Goal: Contribute content: Contribute content

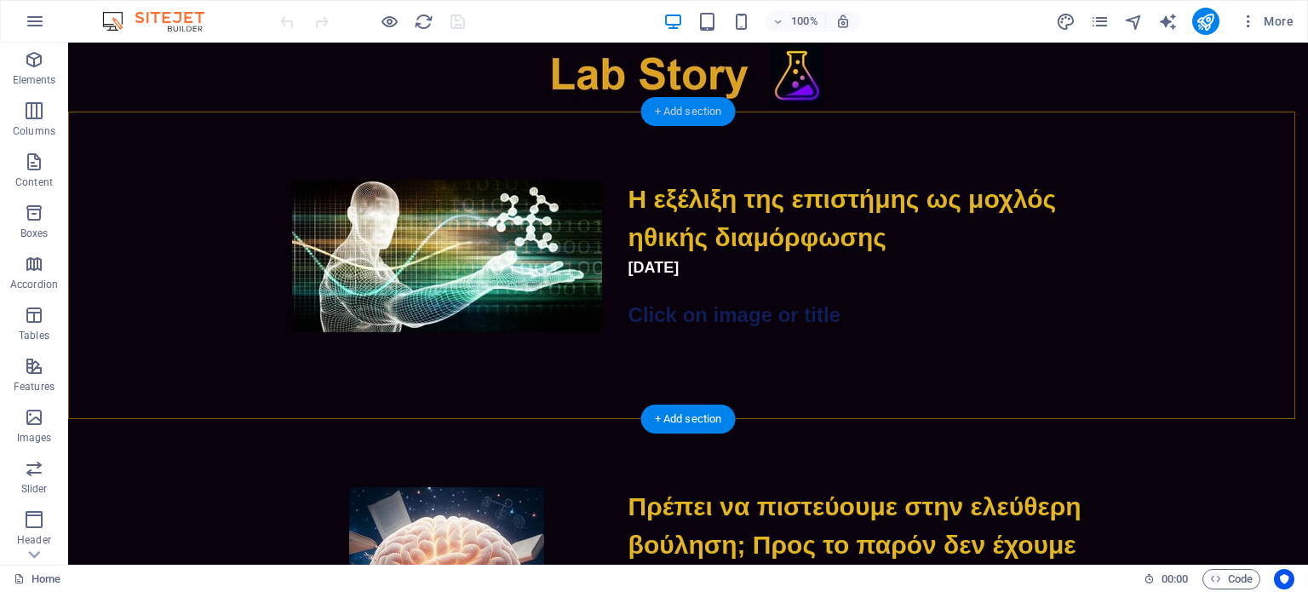
drag, startPoint x: 708, startPoint y: 112, endPoint x: 666, endPoint y: 112, distance: 41.7
click at [666, 112] on div "+ Add section" at bounding box center [688, 111] width 95 height 29
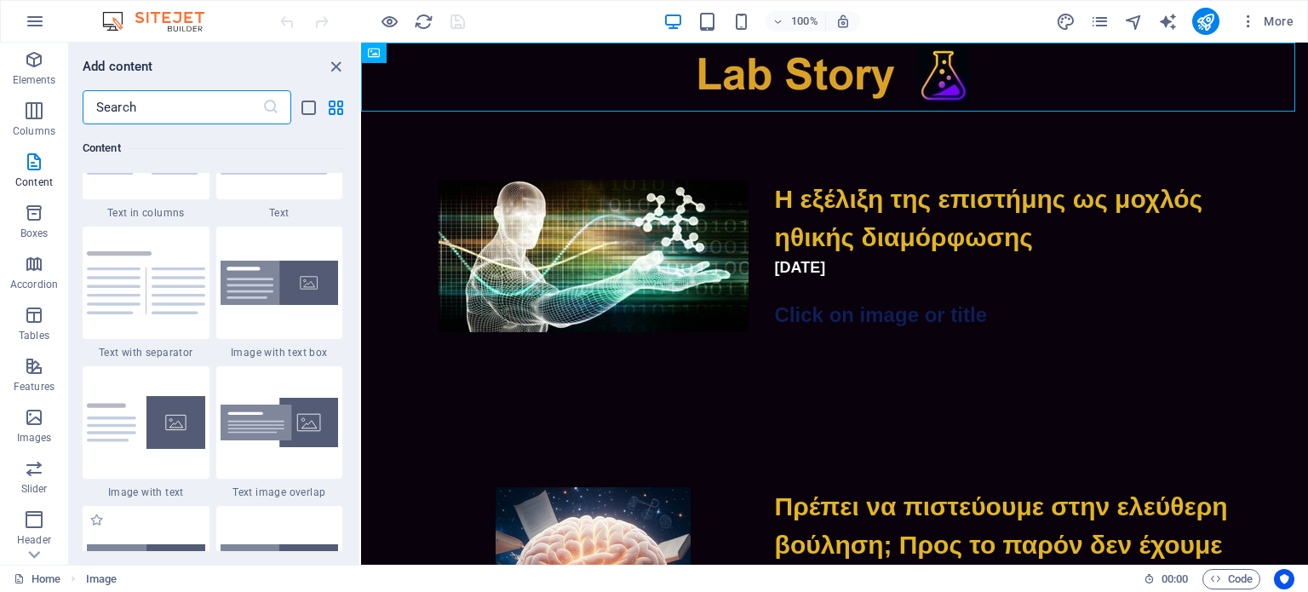
scroll to position [2884, 0]
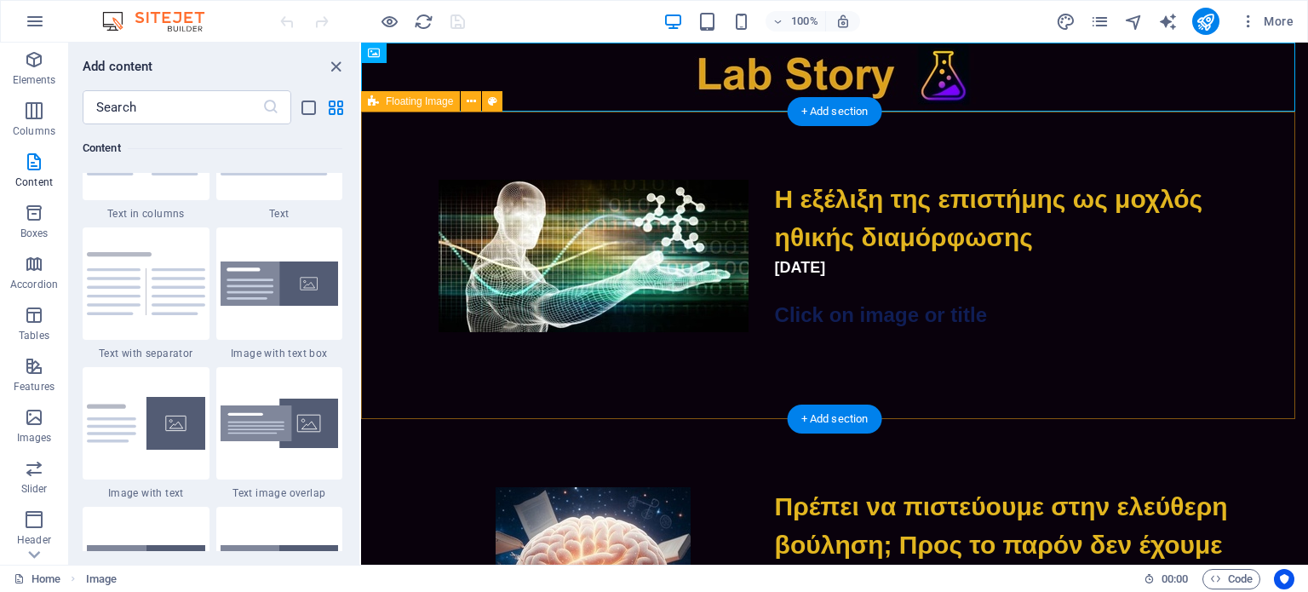
click at [832, 141] on div "Η εξέλιξη της επιστήμης ως μοχλός ηθικής διαμόρφωσης [DATE] Click on image or t…" at bounding box center [834, 265] width 947 height 307
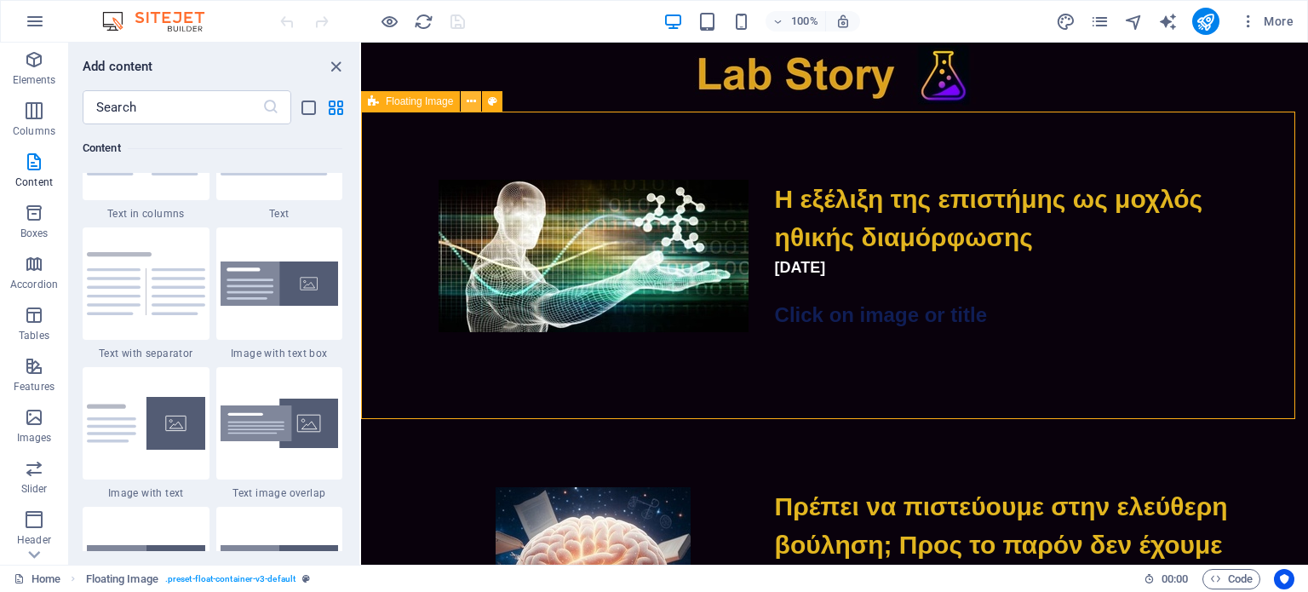
click at [464, 103] on button at bounding box center [471, 101] width 20 height 20
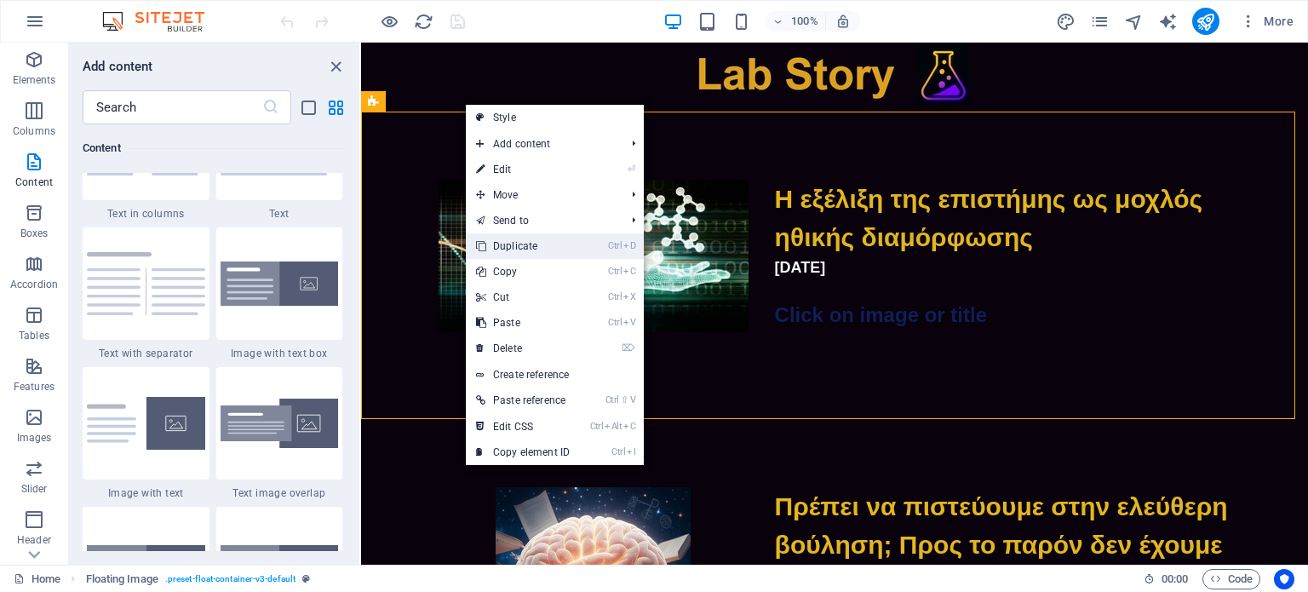
click at [517, 248] on link "Ctrl D Duplicate" at bounding box center [523, 246] width 114 height 26
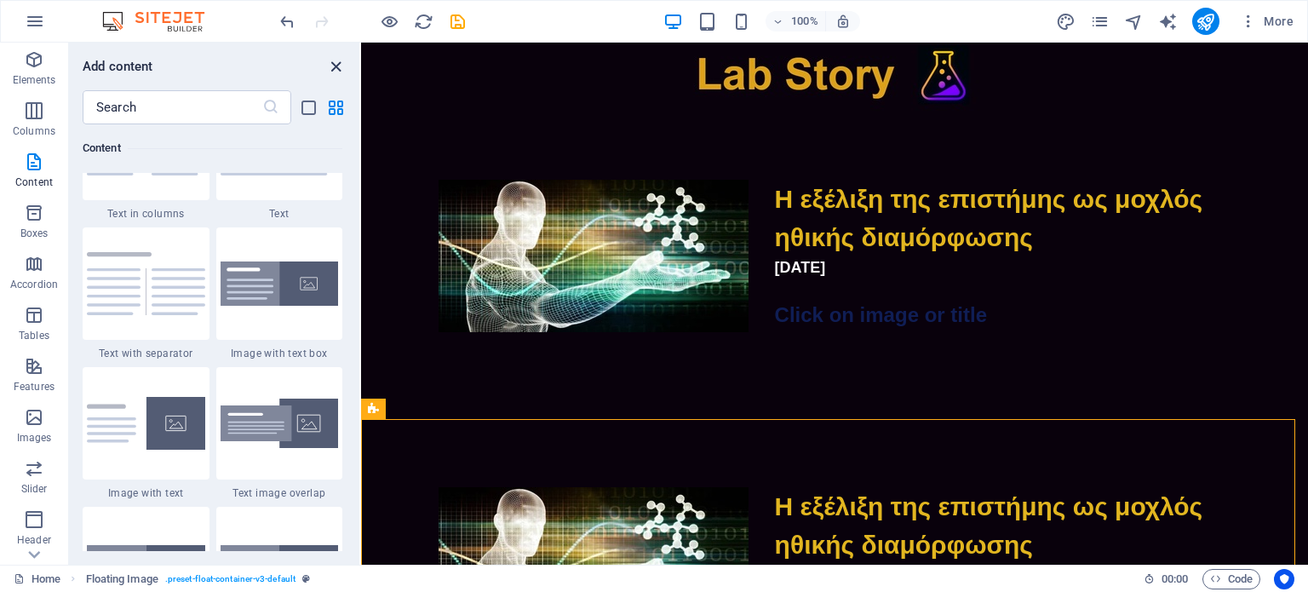
click at [336, 59] on icon "close panel" at bounding box center [336, 67] width 20 height 20
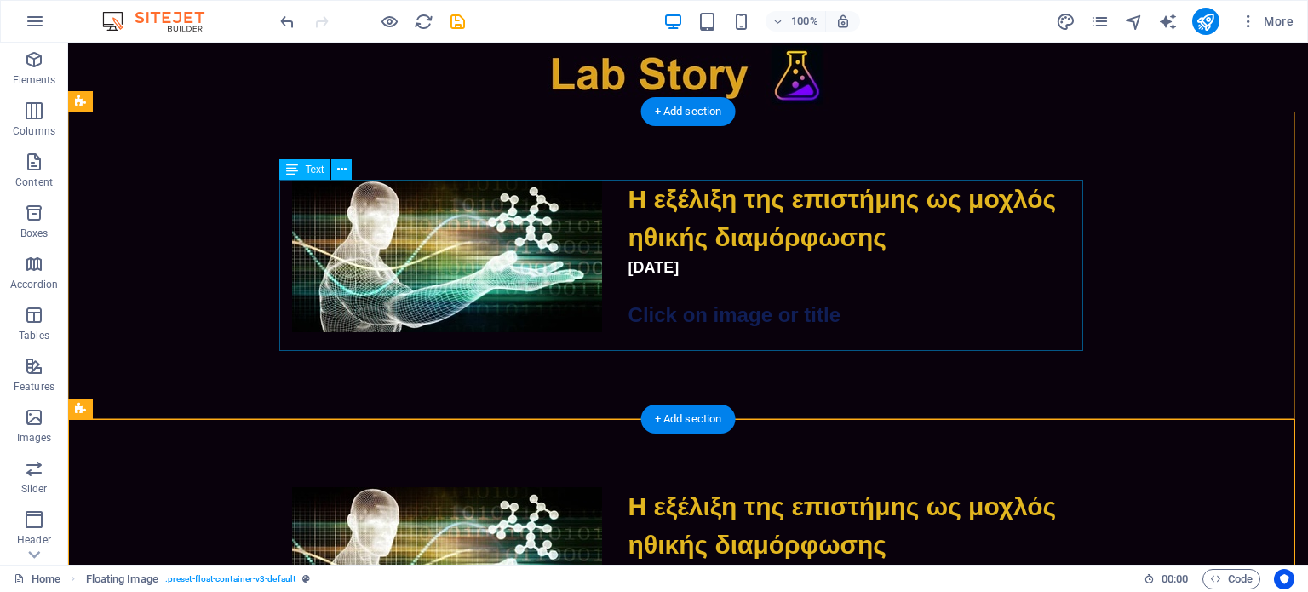
click at [650, 273] on div "Η εξέλιξη της επιστήμης ως μοχλός ηθικής διαμόρφωσης [DATE] Click on image or t…" at bounding box center [688, 265] width 804 height 171
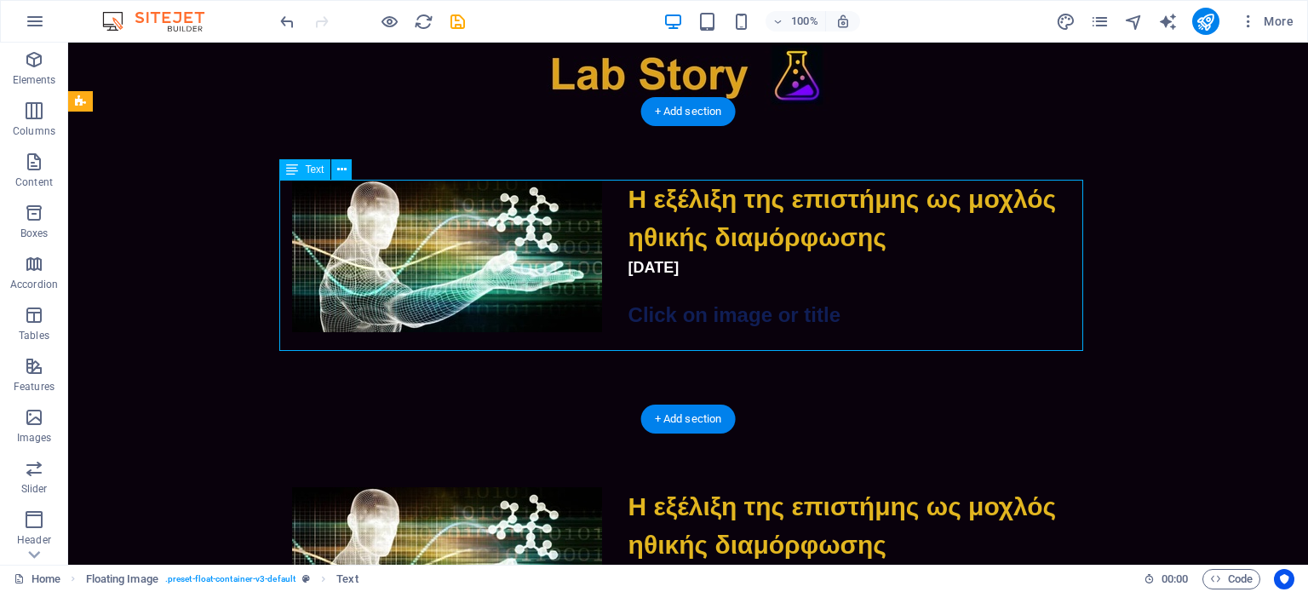
click at [645, 270] on div "Η εξέλιξη της επιστήμης ως μοχλός ηθικής διαμόρφωσης [DATE] Click on image or t…" at bounding box center [688, 265] width 804 height 171
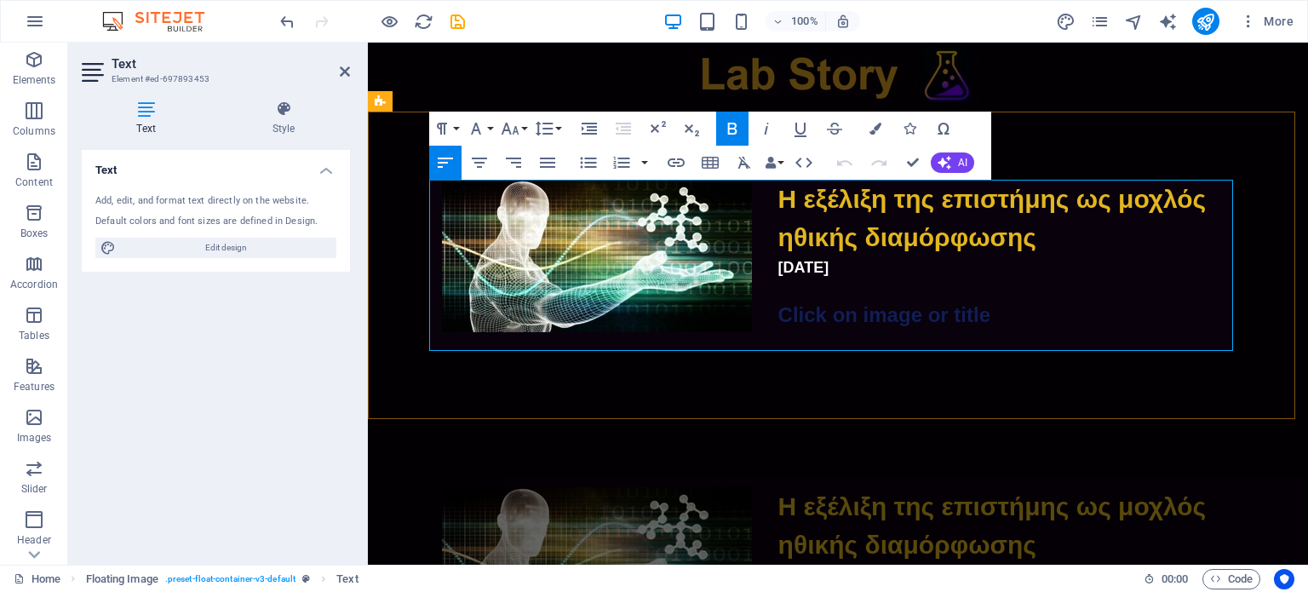
click at [794, 269] on span "[DATE]" at bounding box center [803, 267] width 51 height 17
click at [786, 272] on span "[DATE]" at bounding box center [803, 267] width 51 height 17
click at [794, 272] on span "[DATE]" at bounding box center [803, 267] width 51 height 17
click at [778, 207] on span "Η εξέλιξη της επιστήμης ως μοχλός ηθικής διαμόρφωσης" at bounding box center [992, 218] width 428 height 66
click at [801, 203] on span "Η εξέλιξη της επιστήμης ως μοχλός ηθικής διαμόρφωσης" at bounding box center [992, 218] width 428 height 66
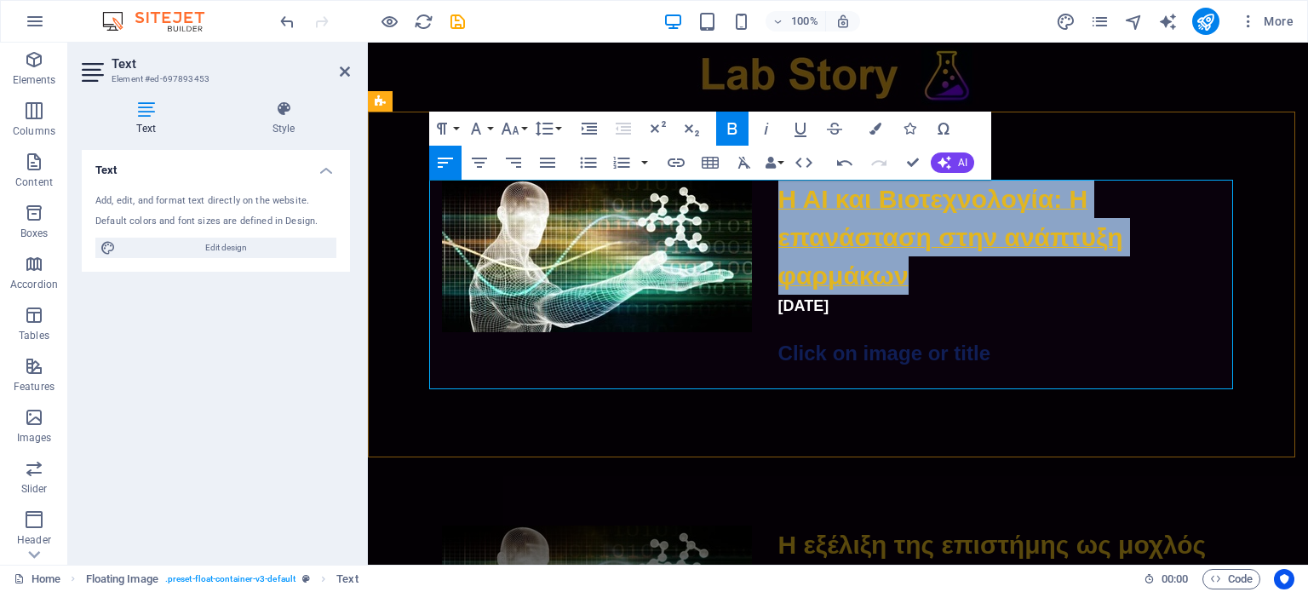
drag, startPoint x: 903, startPoint y: 278, endPoint x: 773, endPoint y: 211, distance: 145.9
click at [773, 211] on p "Η ΑΙ και Βιοτεχνολογία: Η επανάσταση στην ανάπτυξη φαρμάκων" at bounding box center [838, 237] width 804 height 115
drag, startPoint x: 441, startPoint y: 172, endPoint x: 680, endPoint y: 162, distance: 238.7
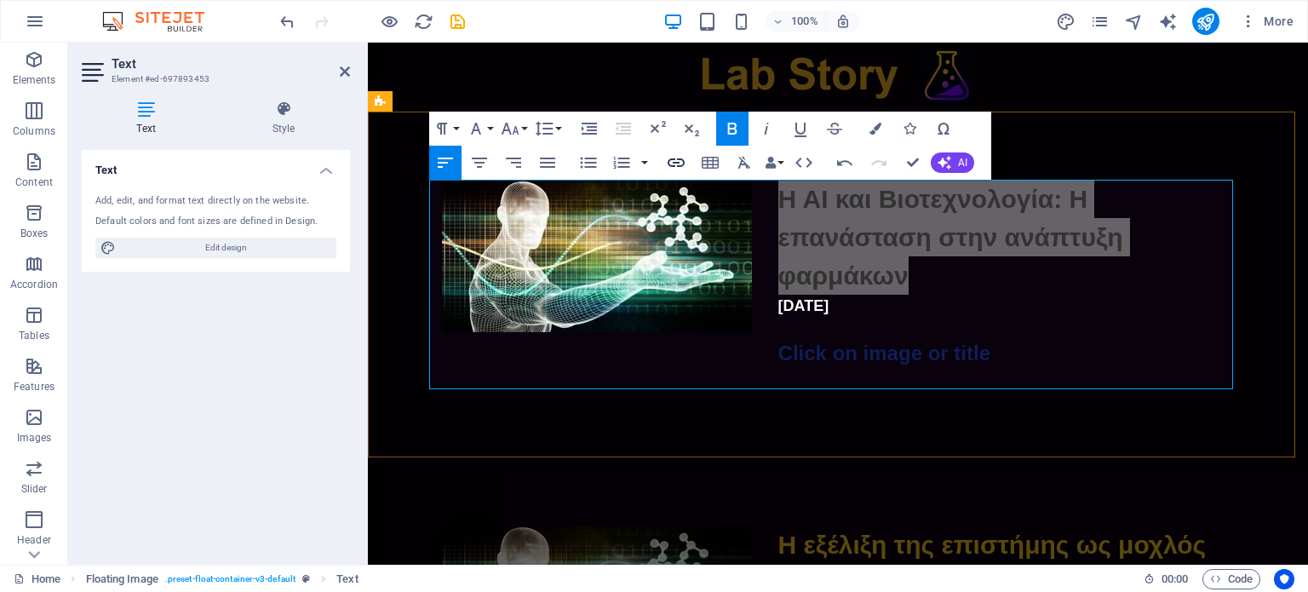
click at [680, 162] on icon "button" at bounding box center [676, 162] width 20 height 20
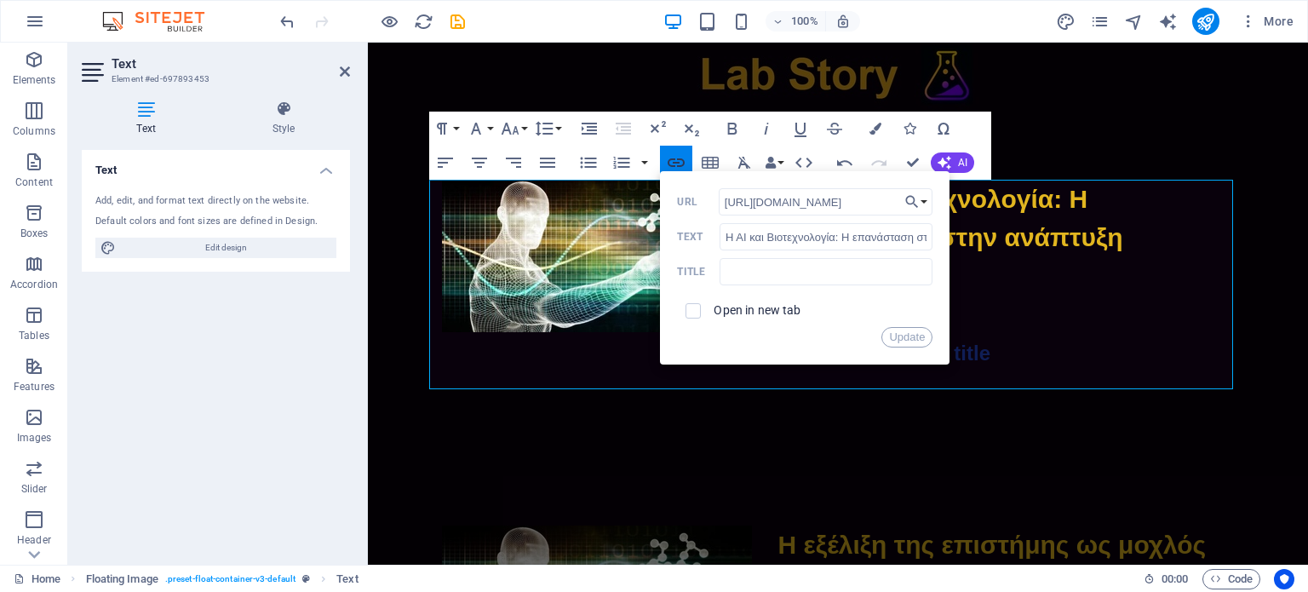
scroll to position [0, 269]
click at [769, 204] on input "[URL][DOMAIN_NAME]" at bounding box center [826, 201] width 215 height 27
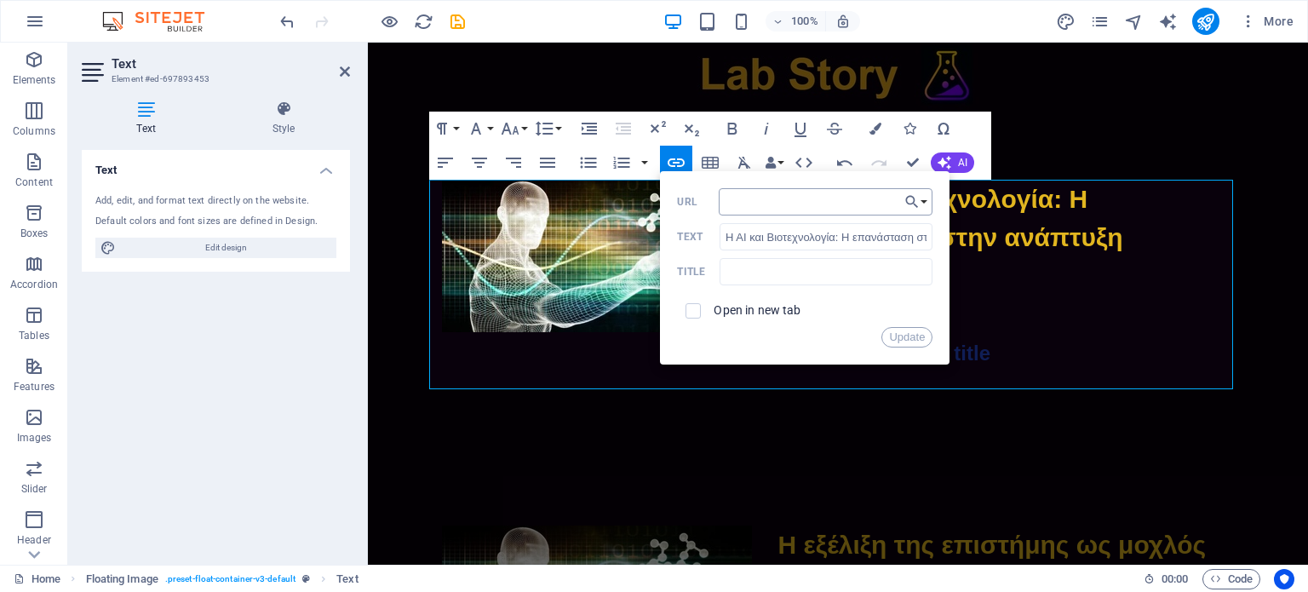
click at [769, 204] on input "URL" at bounding box center [826, 201] width 215 height 27
click at [825, 193] on input "URL" at bounding box center [826, 201] width 215 height 27
paste input "[URL][DOMAIN_NAME]"
type input "[URL][DOMAIN_NAME]"
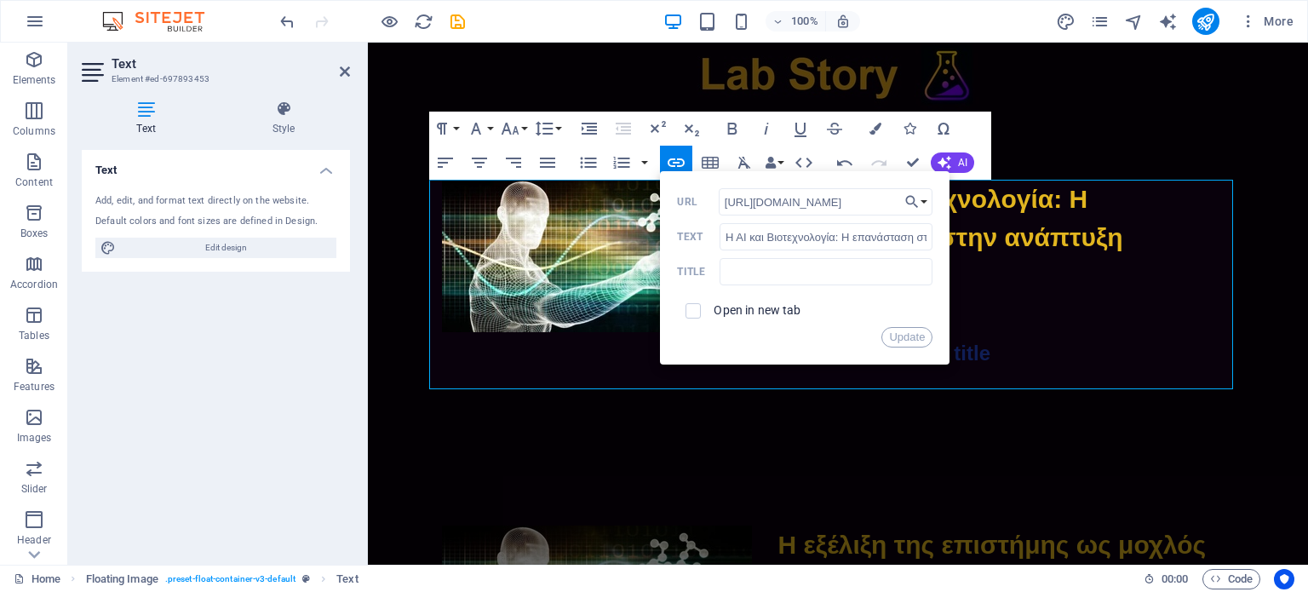
click at [846, 316] on div "Open in new tab" at bounding box center [804, 311] width 255 height 32
click at [907, 331] on button "Update" at bounding box center [906, 337] width 51 height 20
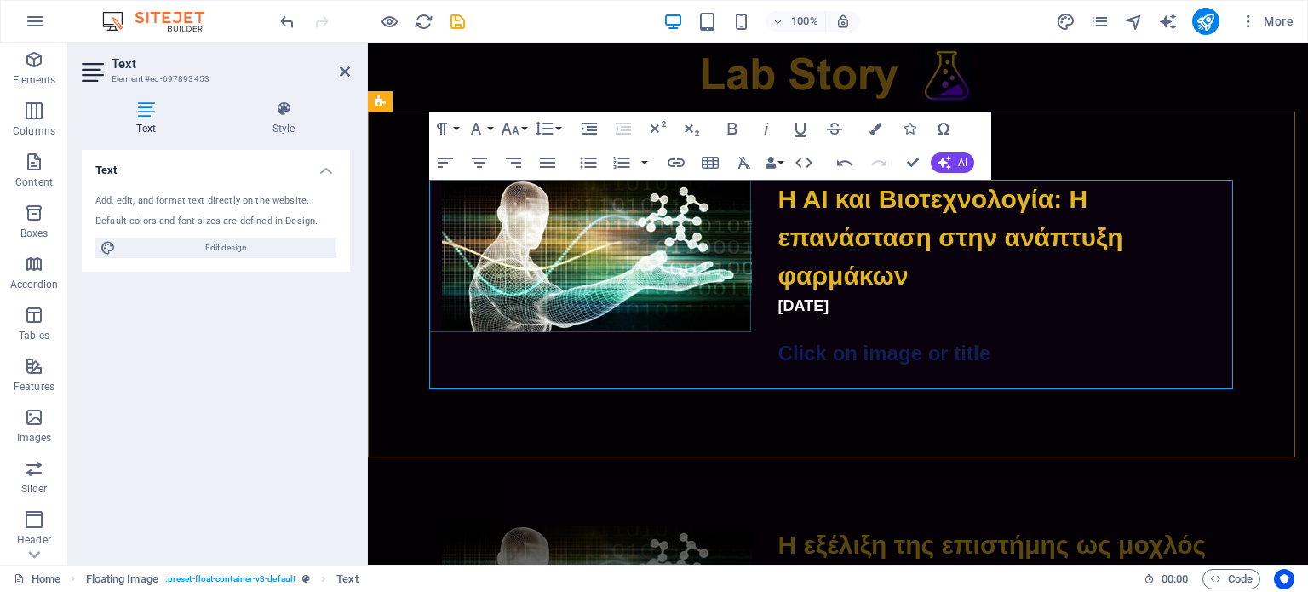
click at [612, 261] on figure at bounding box center [597, 256] width 322 height 152
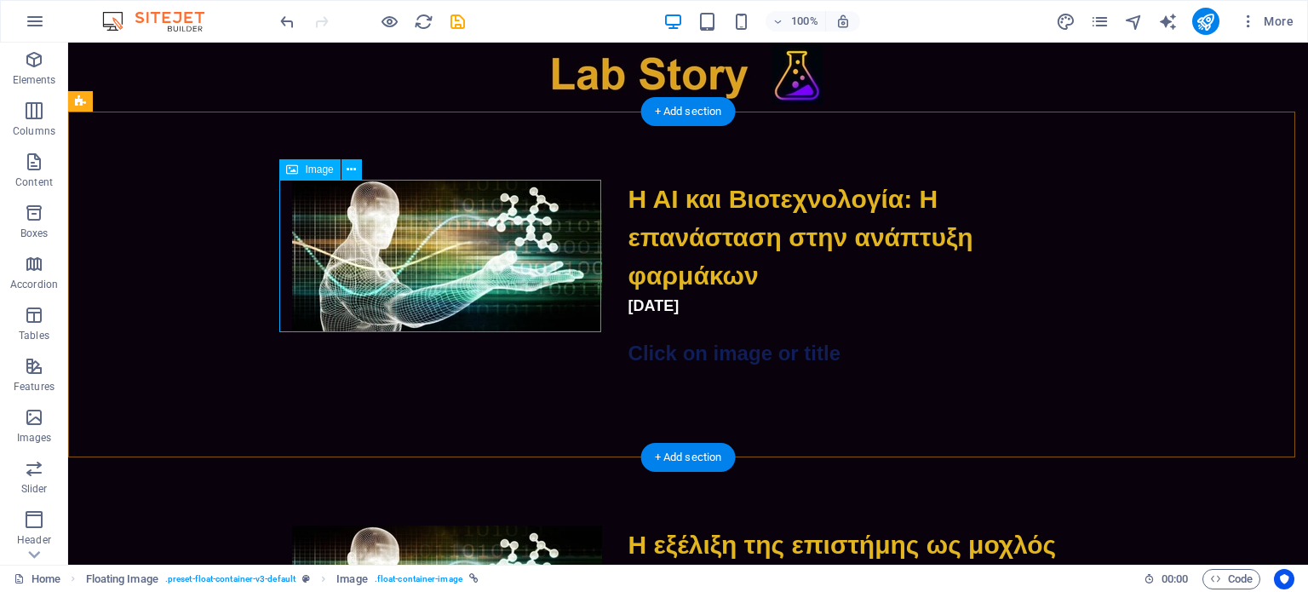
click at [404, 257] on figure at bounding box center [447, 256] width 322 height 152
select select "px"
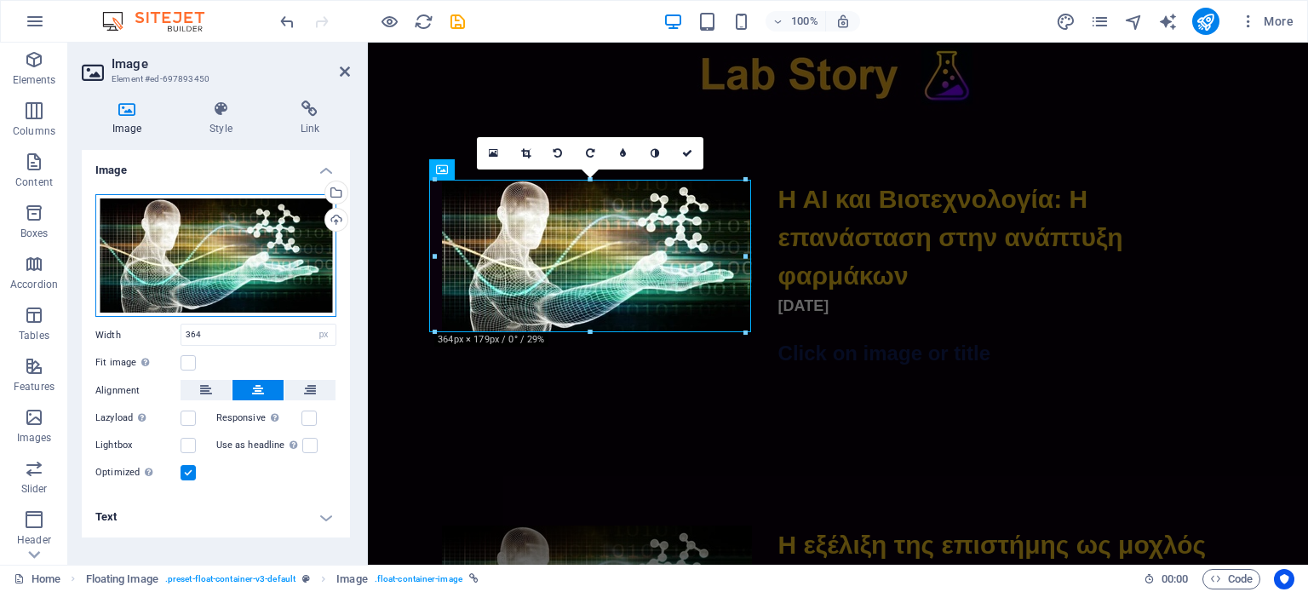
click at [205, 250] on div "Drag files here, click to choose files or select files from Files or our free s…" at bounding box center [215, 255] width 241 height 123
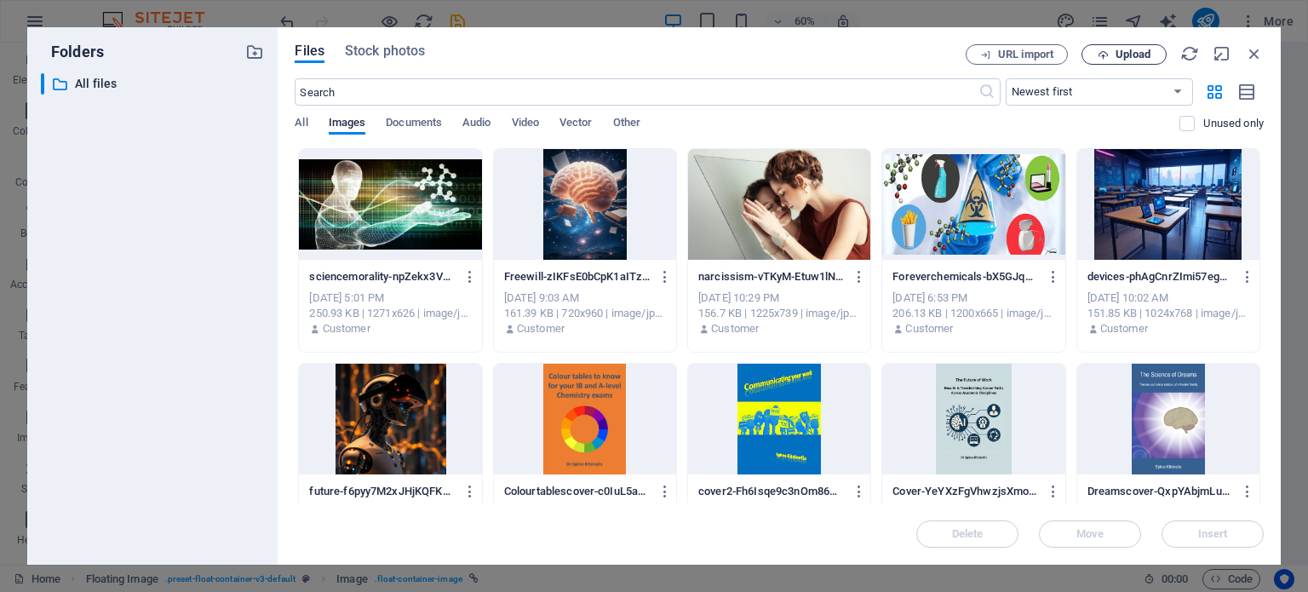
click at [1118, 54] on span "Upload" at bounding box center [1133, 54] width 35 height 10
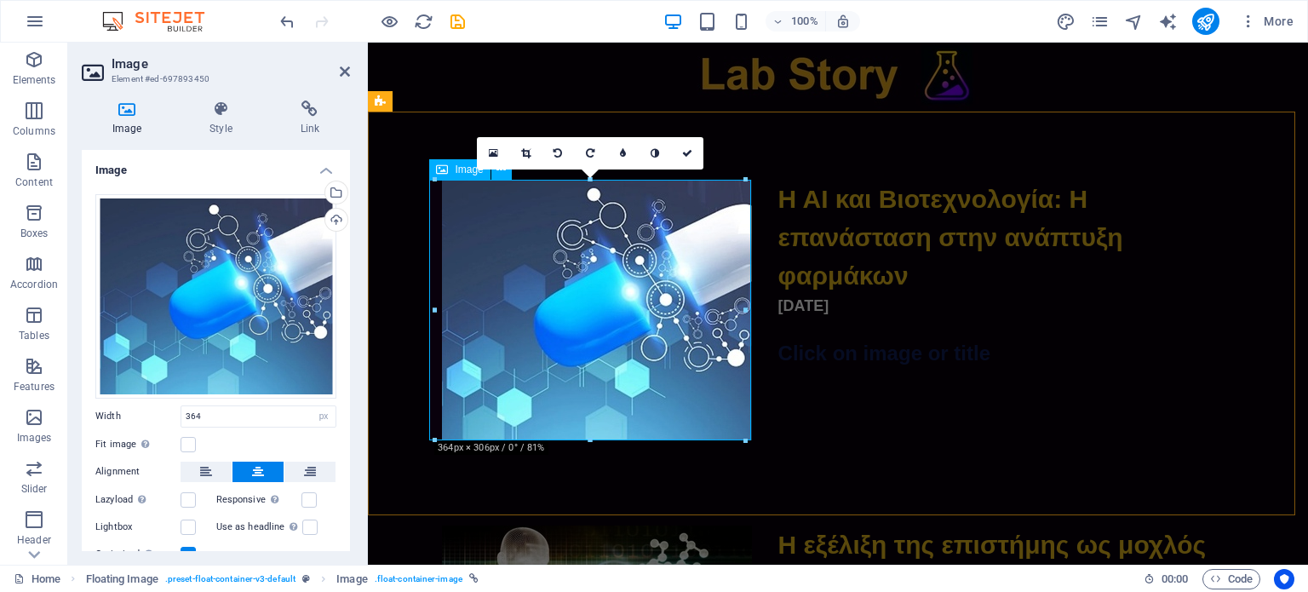
drag, startPoint x: 959, startPoint y: 482, endPoint x: 585, endPoint y: 375, distance: 388.9
click at [578, 336] on figure at bounding box center [597, 310] width 322 height 261
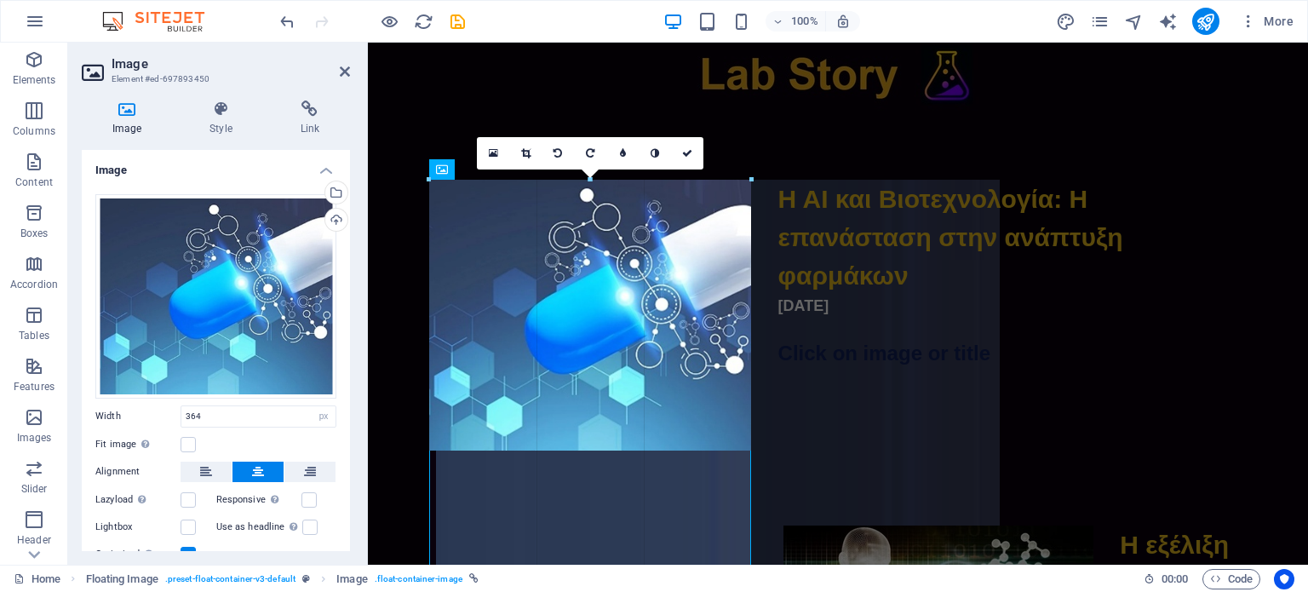
type input "377"
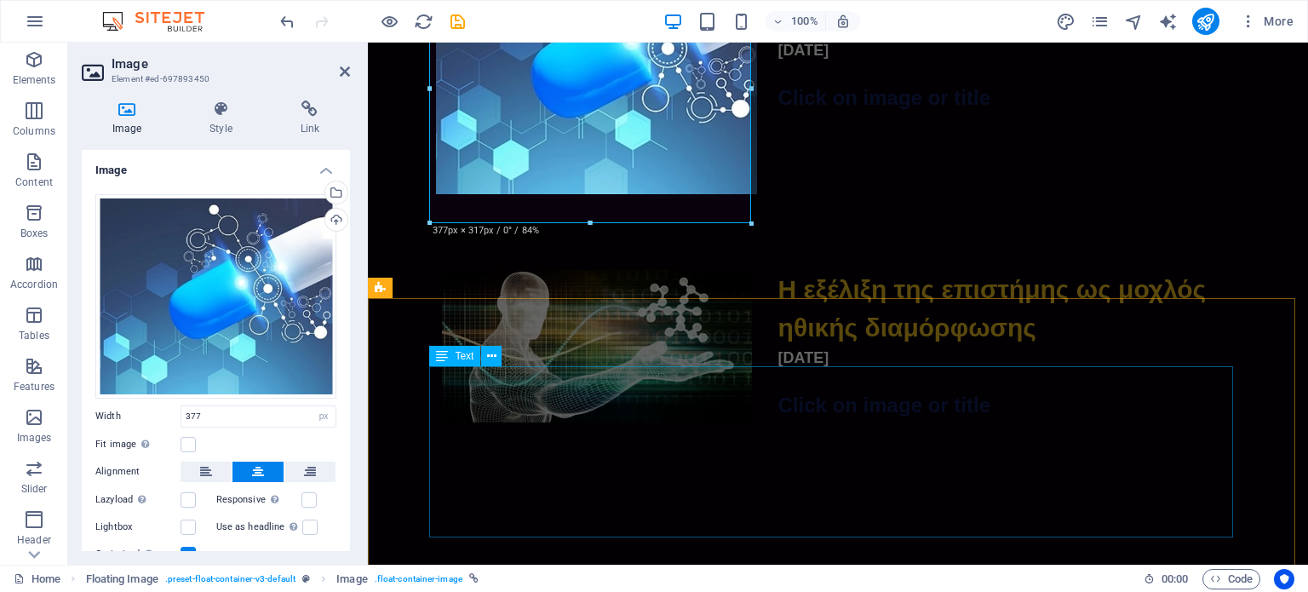
scroll to position [85, 0]
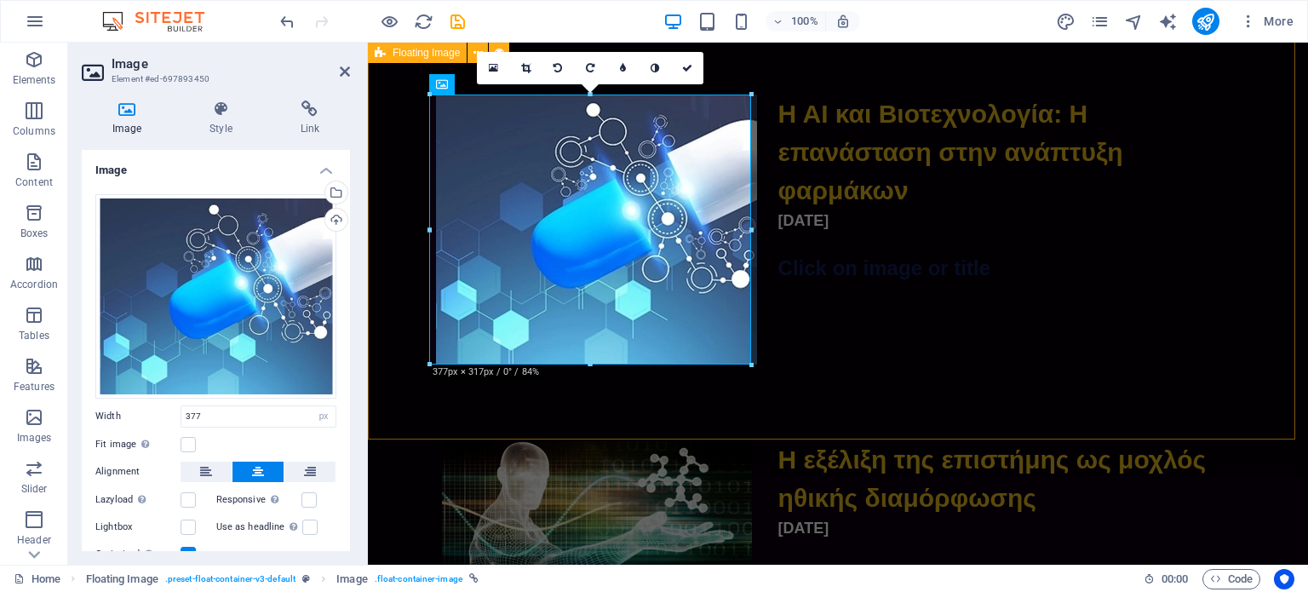
click at [813, 305] on div "Η ΑΙ και Βιοτεχνολογία: Η επανάσταση στην ανάπτυξη φαρμάκων [DATE] Click on ima…" at bounding box center [838, 199] width 940 height 346
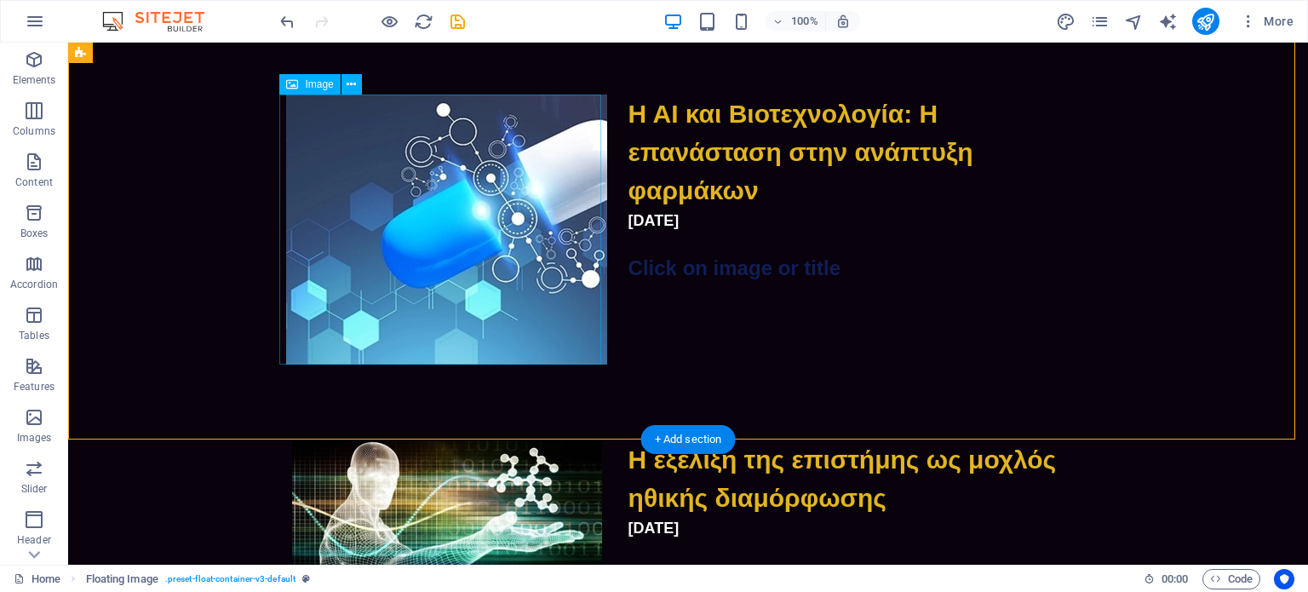
click at [397, 232] on figure at bounding box center [447, 230] width 322 height 270
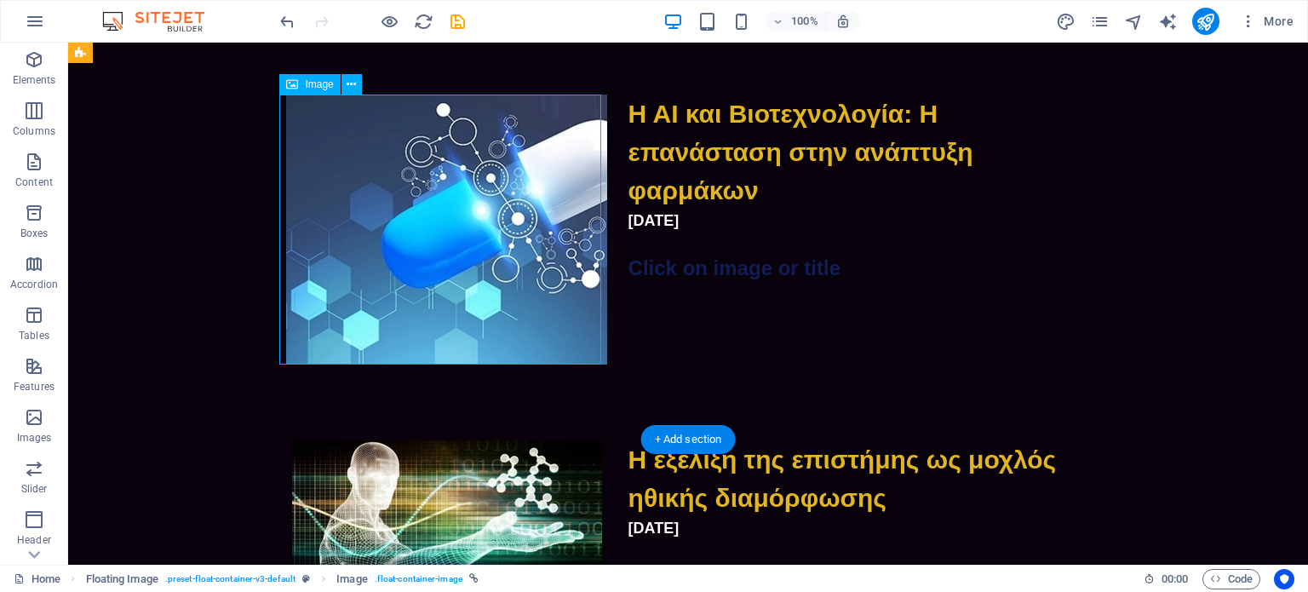
click at [397, 232] on figure at bounding box center [447, 230] width 322 height 270
select select "px"
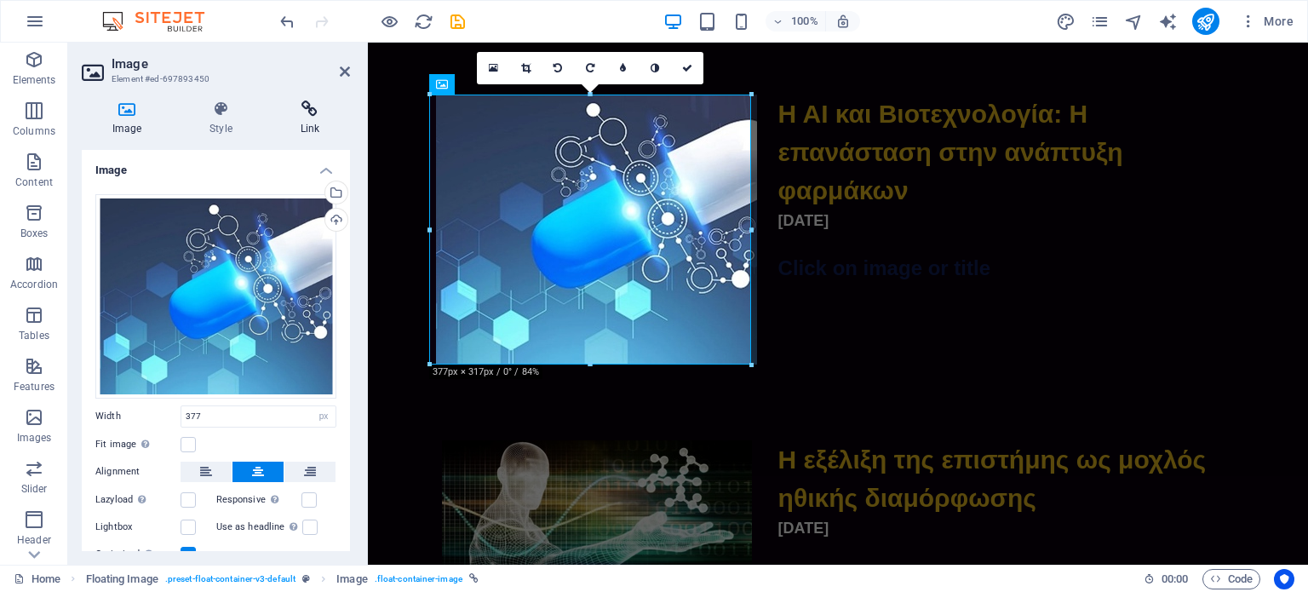
click at [303, 112] on icon at bounding box center [310, 108] width 80 height 17
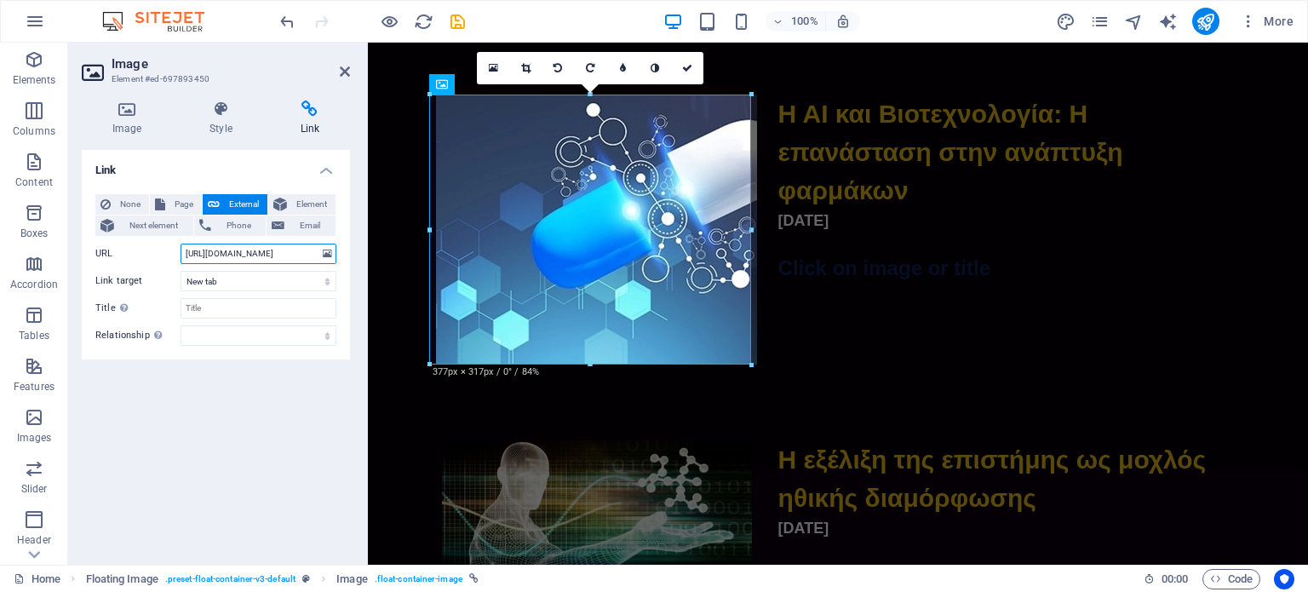
click at [240, 259] on input "[URL][DOMAIN_NAME]" at bounding box center [259, 254] width 156 height 20
paste input "YBKZ9Eg3HZ419K67NkJvhkuwugAGC6if"
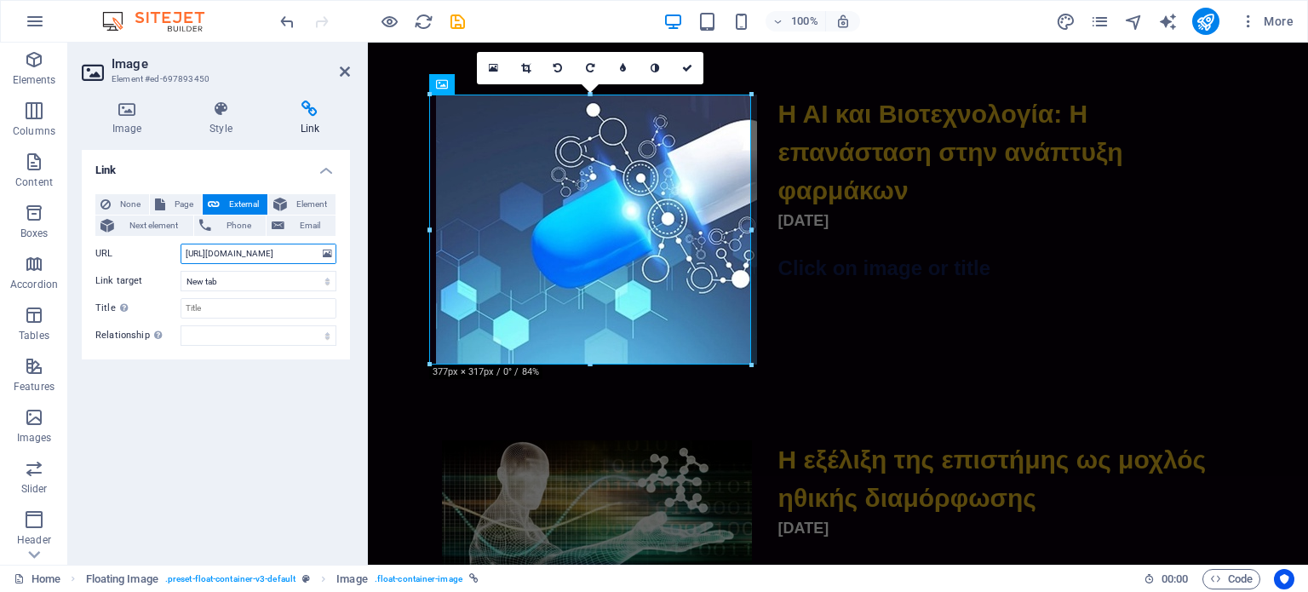
type input "[URL][DOMAIN_NAME]"
click at [290, 415] on div "Link None Page External Element Next element Phone Email Page Home Όροι Χρήσης …" at bounding box center [216, 350] width 268 height 401
click at [436, 372] on div "Η ΑΙ και Βιοτεχνολογία: Η επανάσταση στην ανάπτυξη φαρμάκων [DATE] Click on ima…" at bounding box center [838, 199] width 940 height 346
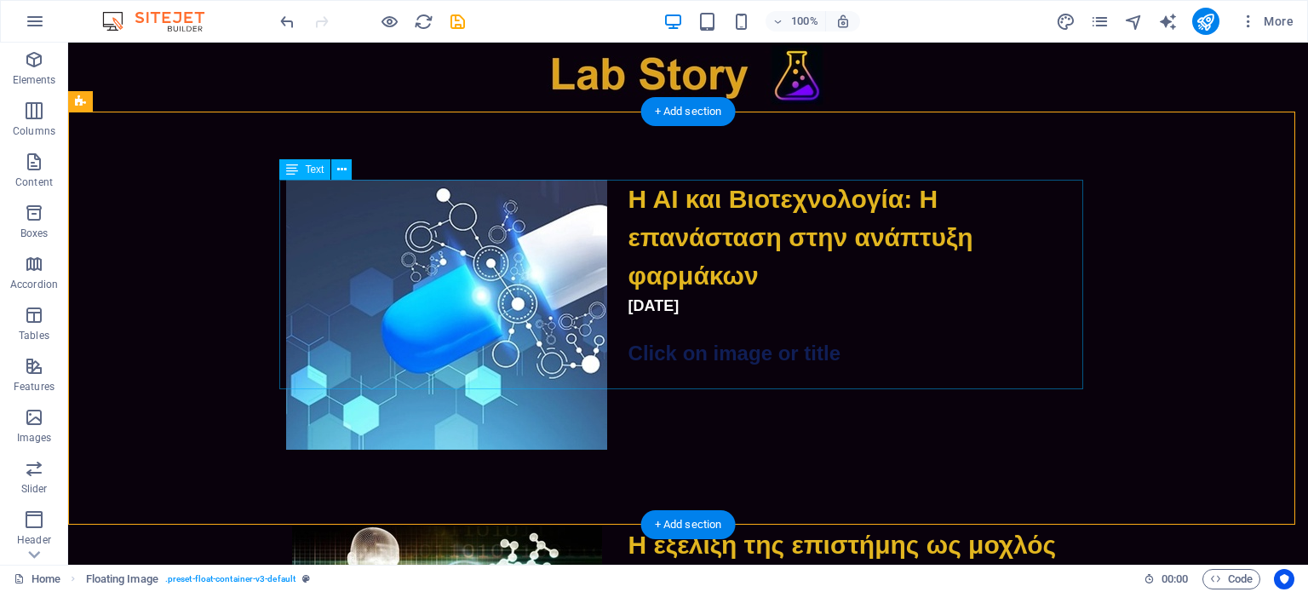
click at [697, 254] on div "Η ΑΙ και Βιοτεχνολογία: Η επανάσταση στην ανάπτυξη φαρμάκων [DATE] Click on ima…" at bounding box center [688, 284] width 804 height 209
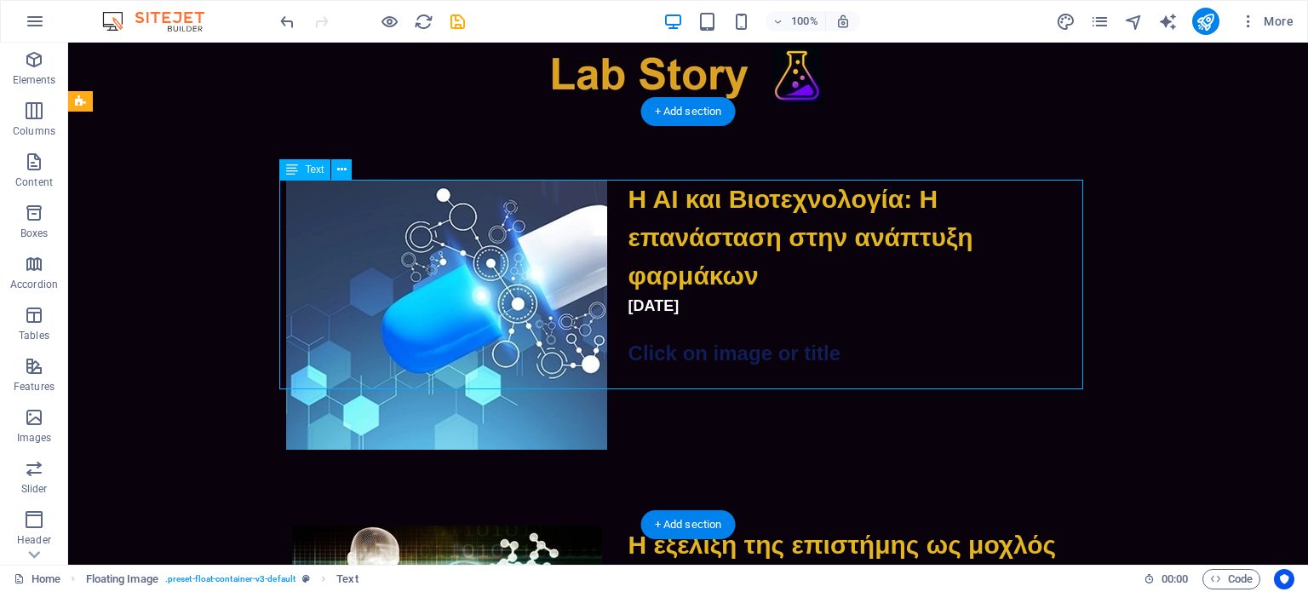
click at [697, 254] on div "Η ΑΙ και Βιοτεχνολογία: Η επανάσταση στην ανάπτυξη φαρμάκων [DATE] Click on ima…" at bounding box center [688, 284] width 804 height 209
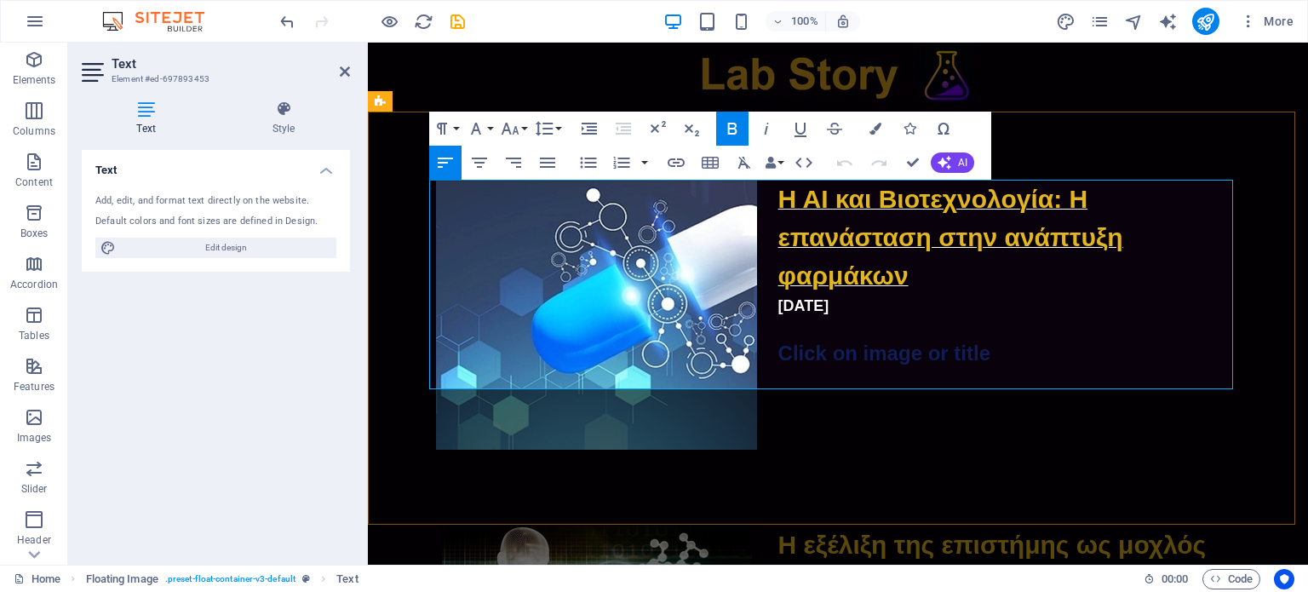
click at [797, 206] on span "Η ΑΙ και Βιοτεχνολογία: Η επανάσταση στην ανάπτυξη φαρμάκων" at bounding box center [950, 237] width 345 height 105
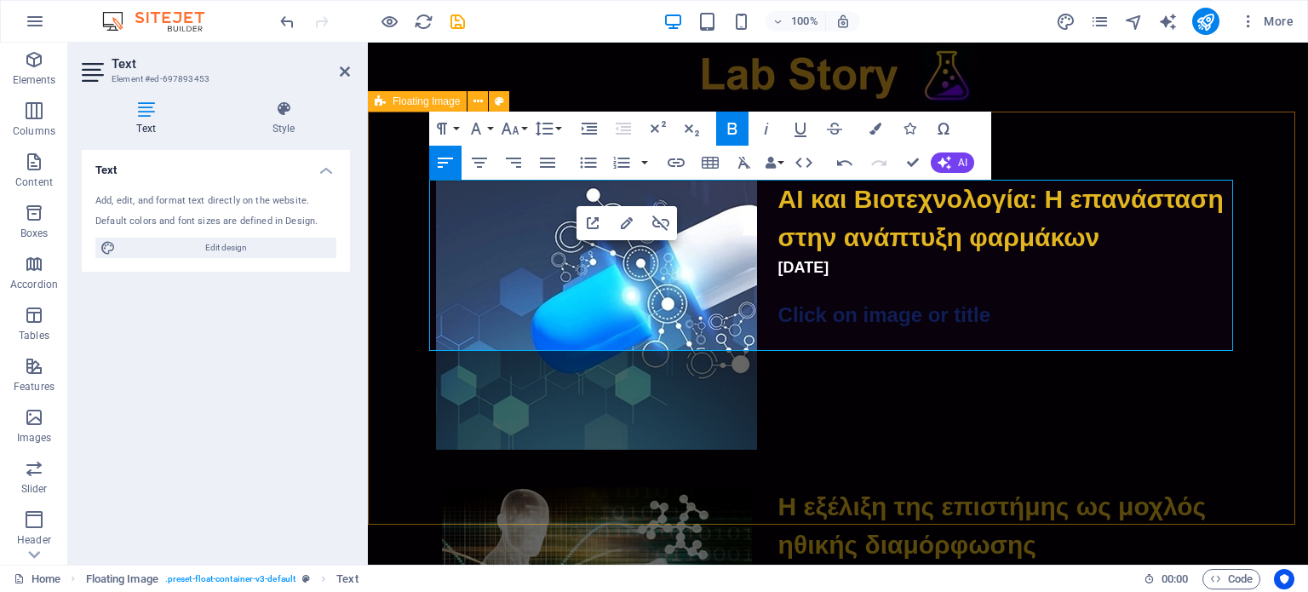
click at [849, 419] on div "ΑΙ και Βιοτεχνολογία: Η επανάσταση στην ανάπτυξη φαρμάκων [DATE] Click on image…" at bounding box center [838, 265] width 940 height 307
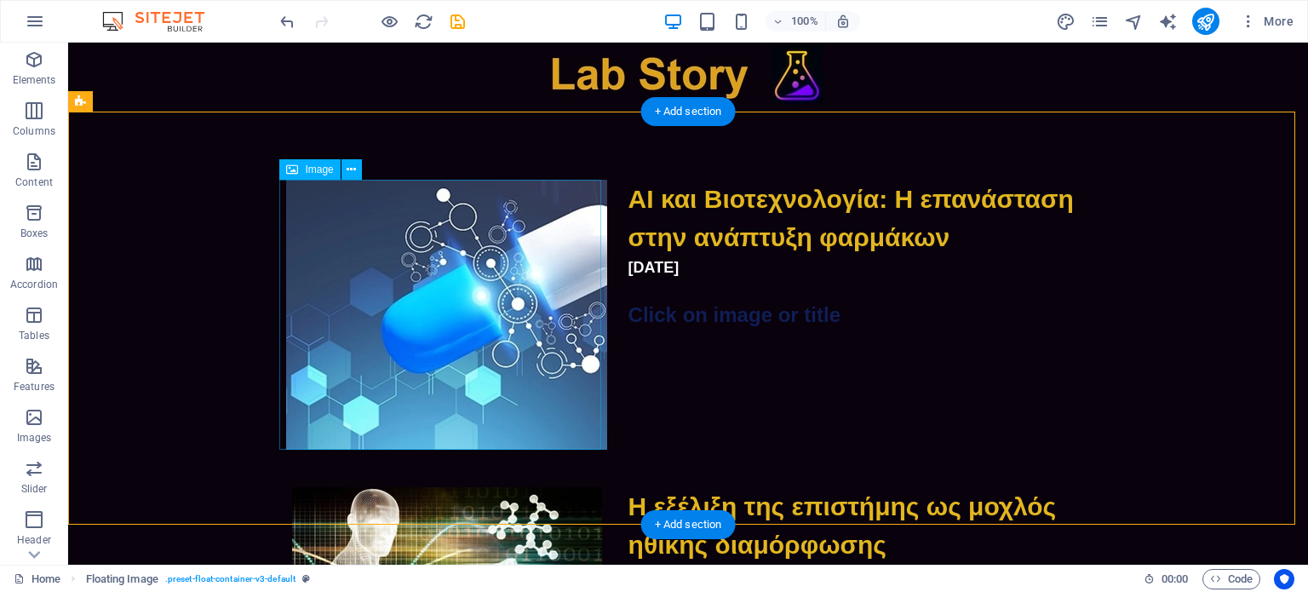
click at [467, 312] on figure at bounding box center [447, 315] width 322 height 270
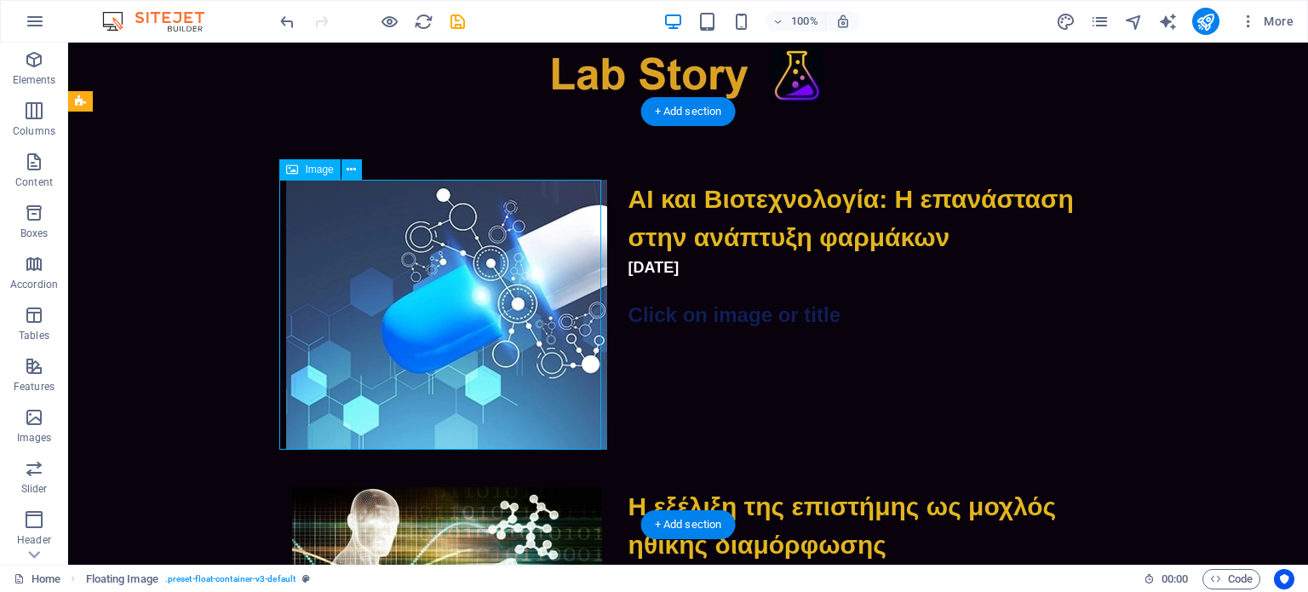
click at [467, 312] on figure at bounding box center [447, 315] width 322 height 270
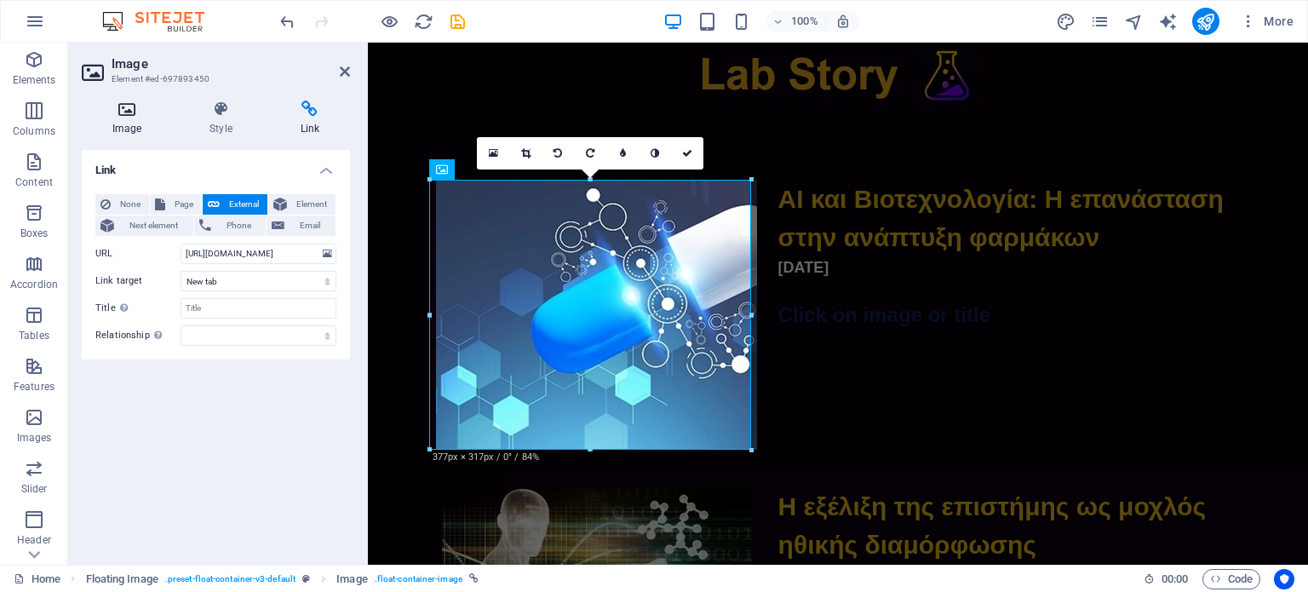
click at [137, 119] on h4 "Image" at bounding box center [130, 118] width 97 height 36
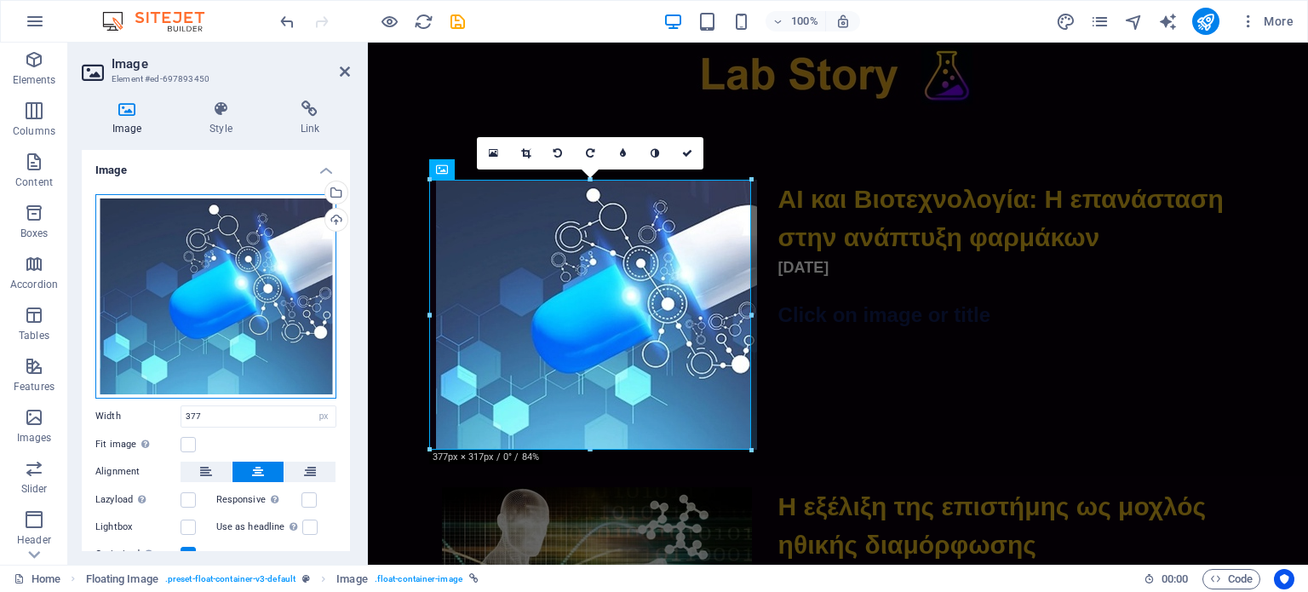
click at [198, 262] on div "Drag files here, click to choose files or select files from Files or our free s…" at bounding box center [215, 296] width 241 height 204
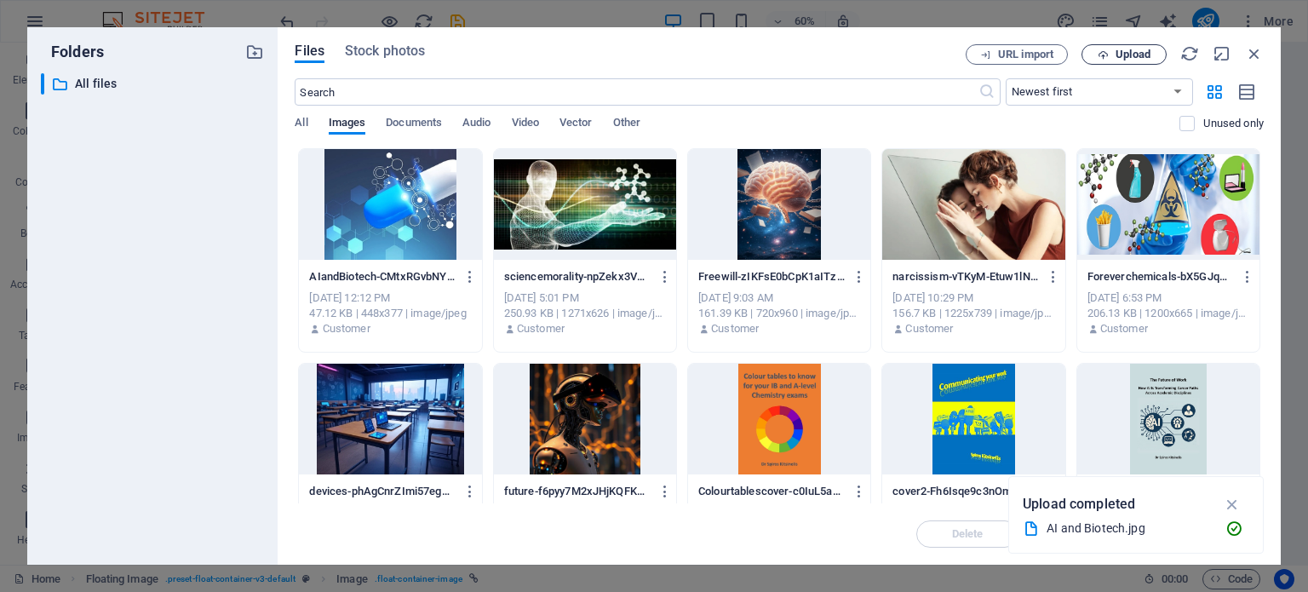
click at [1111, 57] on span "Upload" at bounding box center [1124, 54] width 70 height 11
click at [471, 282] on icon "button" at bounding box center [470, 276] width 16 height 15
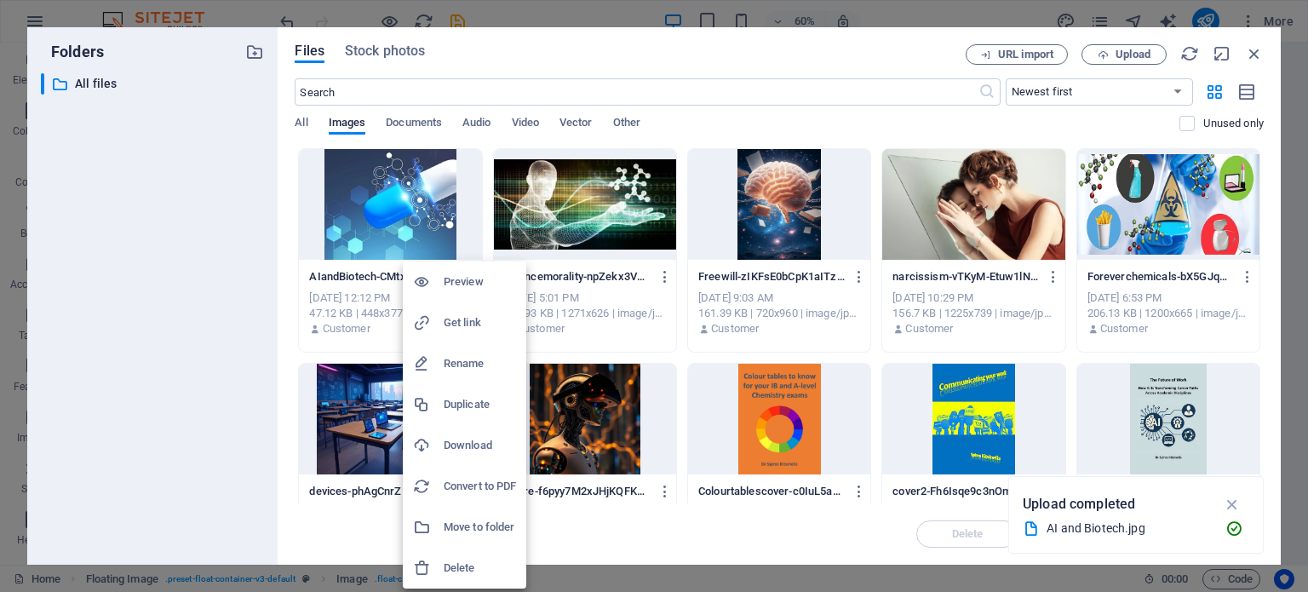
click at [463, 559] on h6 "Delete" at bounding box center [480, 568] width 72 height 20
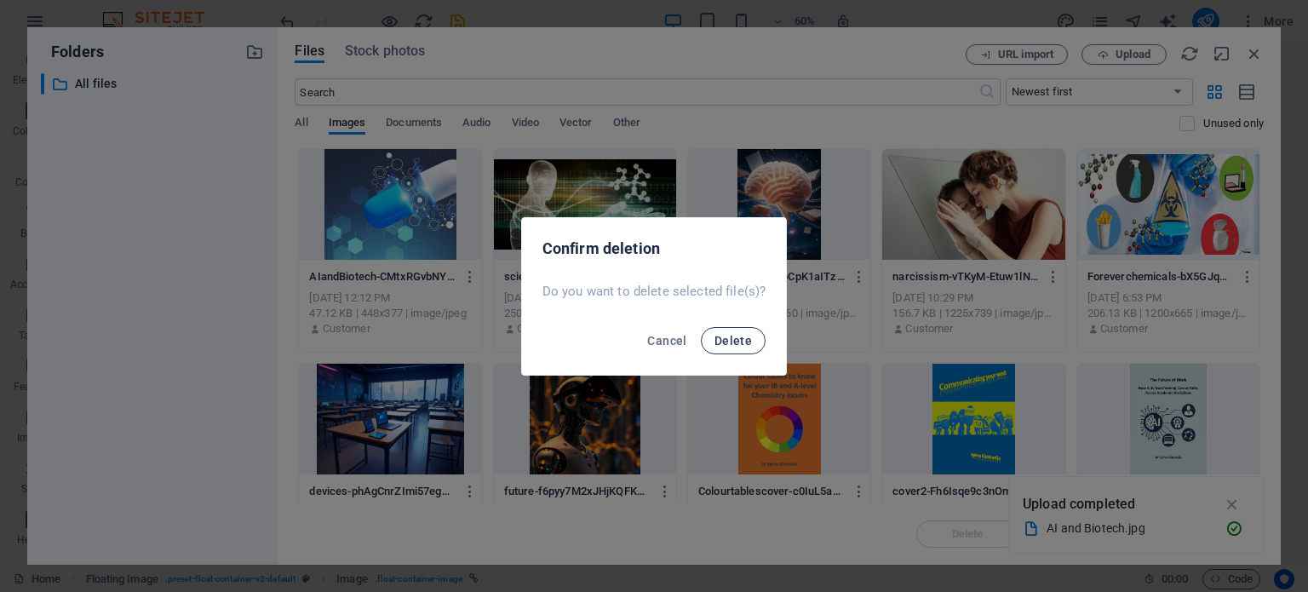
click at [725, 336] on span "Delete" at bounding box center [732, 341] width 37 height 14
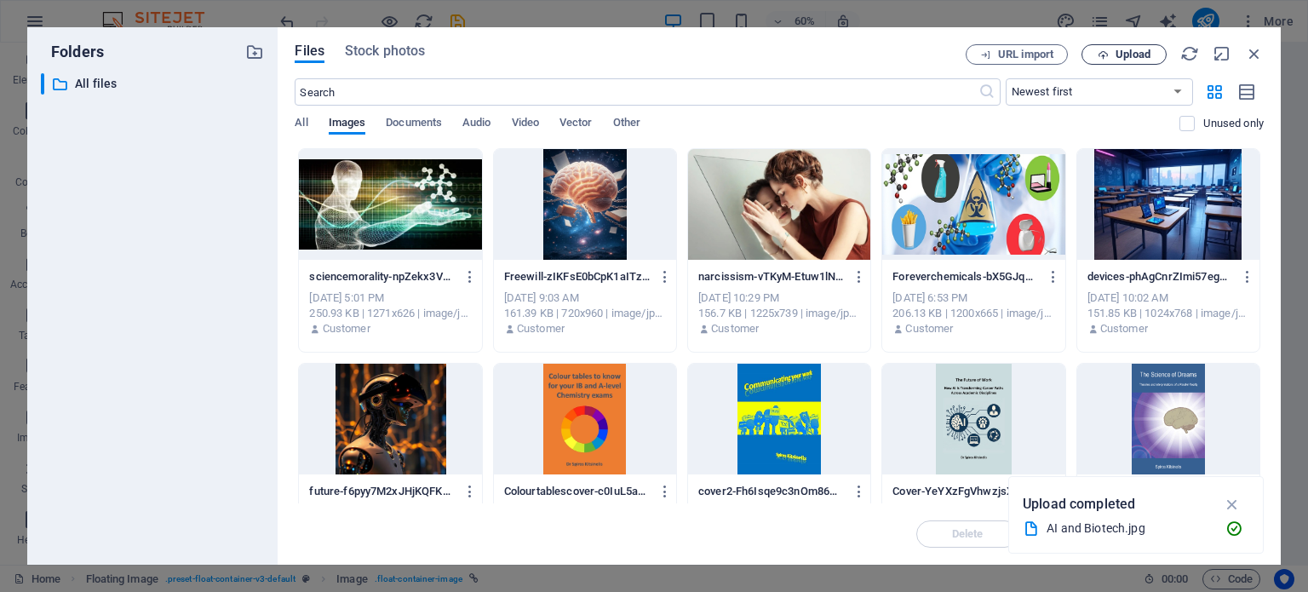
click at [1116, 57] on span "Upload" at bounding box center [1133, 54] width 35 height 10
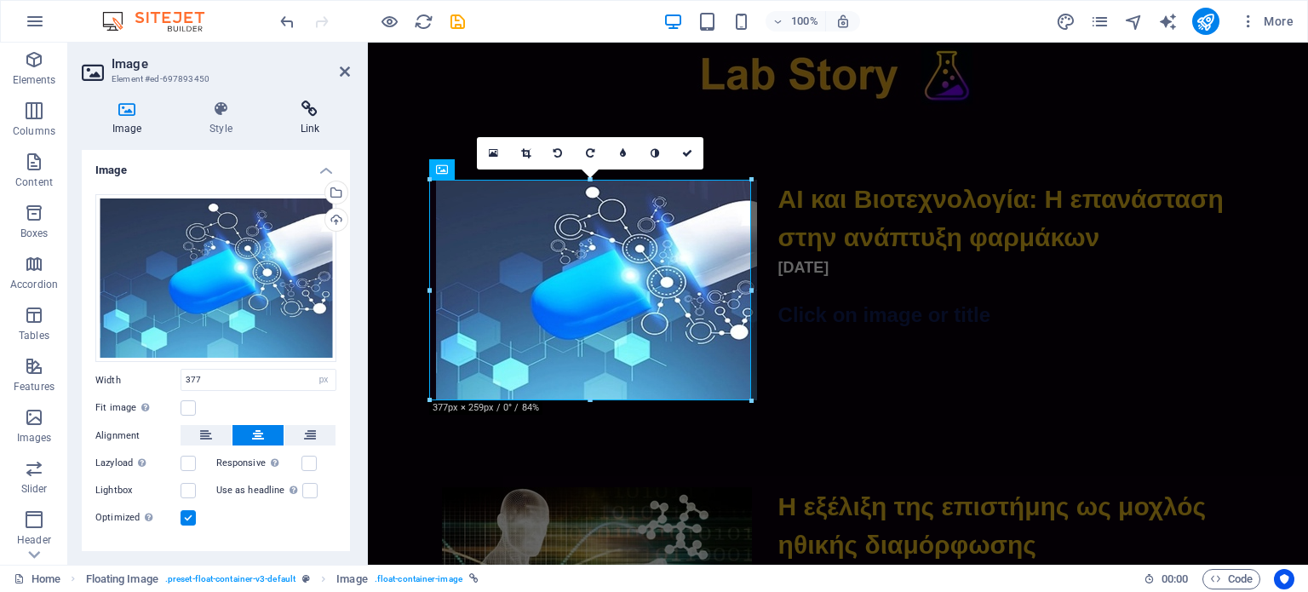
click at [309, 120] on h4 "Link" at bounding box center [310, 118] width 80 height 36
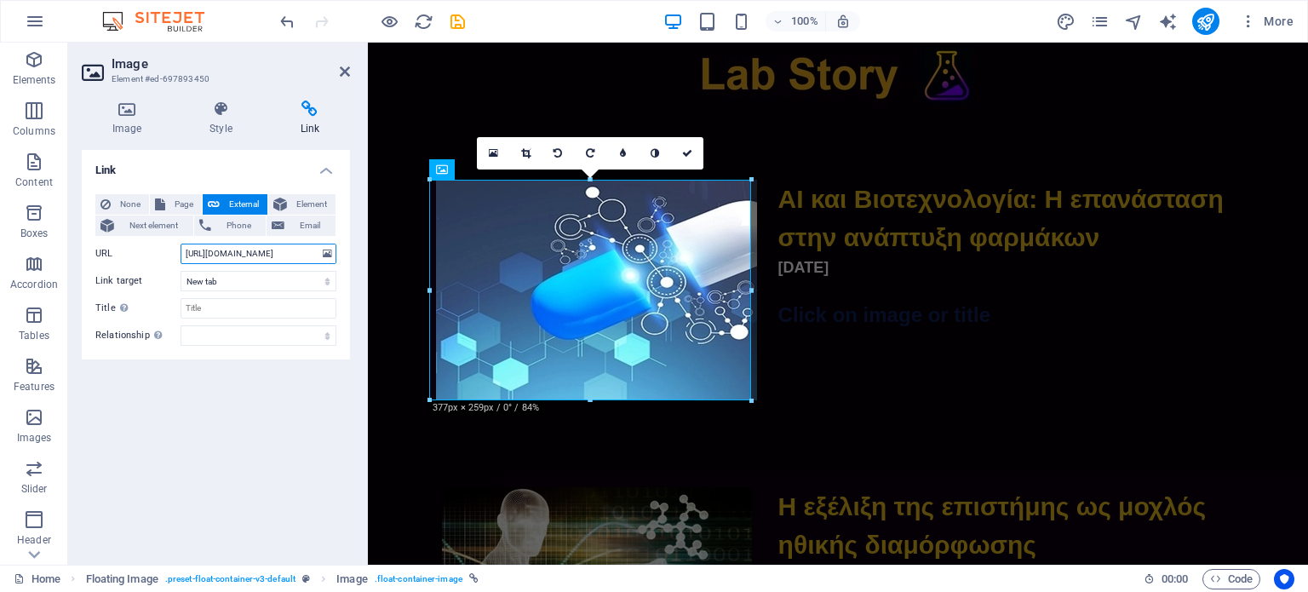
click at [252, 255] on input "[URL][DOMAIN_NAME]" at bounding box center [259, 254] width 156 height 20
click at [1012, 367] on div "ΑΙ και Βιοτεχνολογία: Η επανάσταση στην ανάπτυξη φαρμάκων [DATE] Click on image…" at bounding box center [838, 265] width 940 height 307
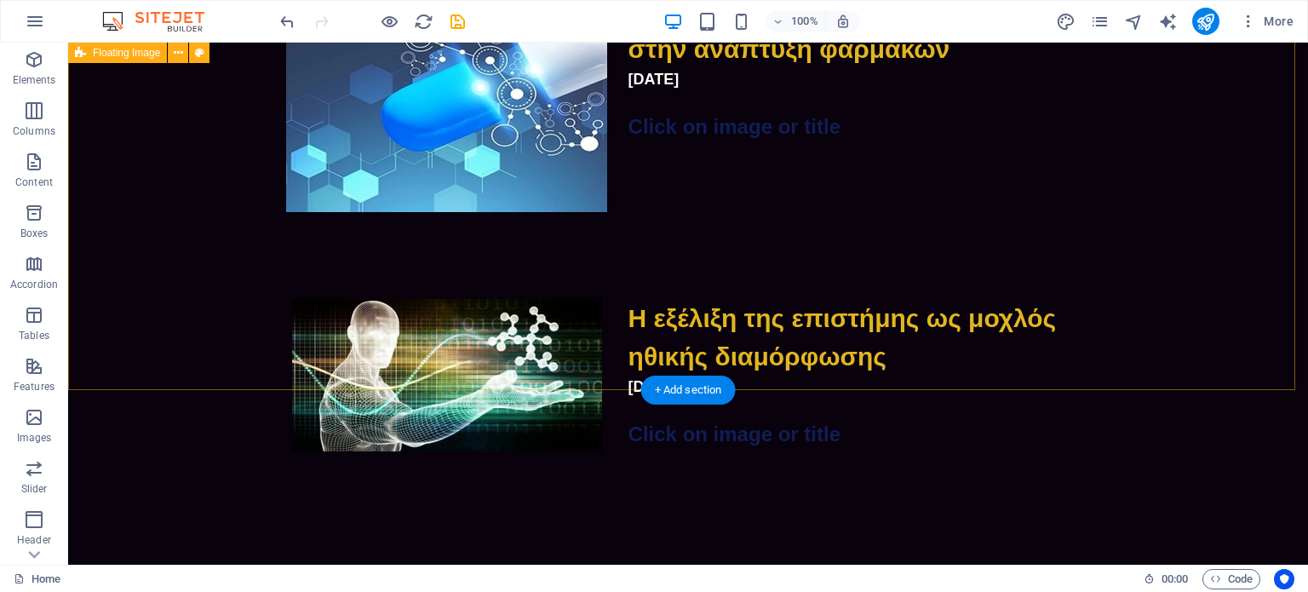
scroll to position [85, 0]
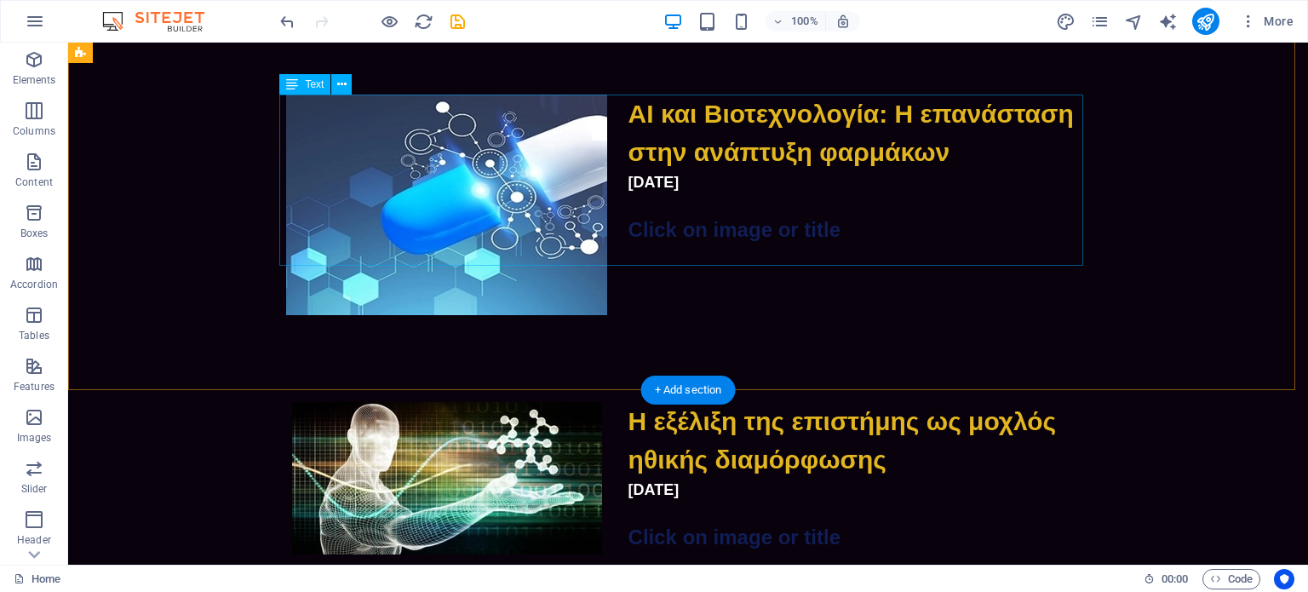
click at [721, 191] on div "ΑΙ και Βιοτεχνολογία: Η επανάσταση στην ανάπτυξη φαρμάκων [DATE] Click on image…" at bounding box center [688, 180] width 804 height 171
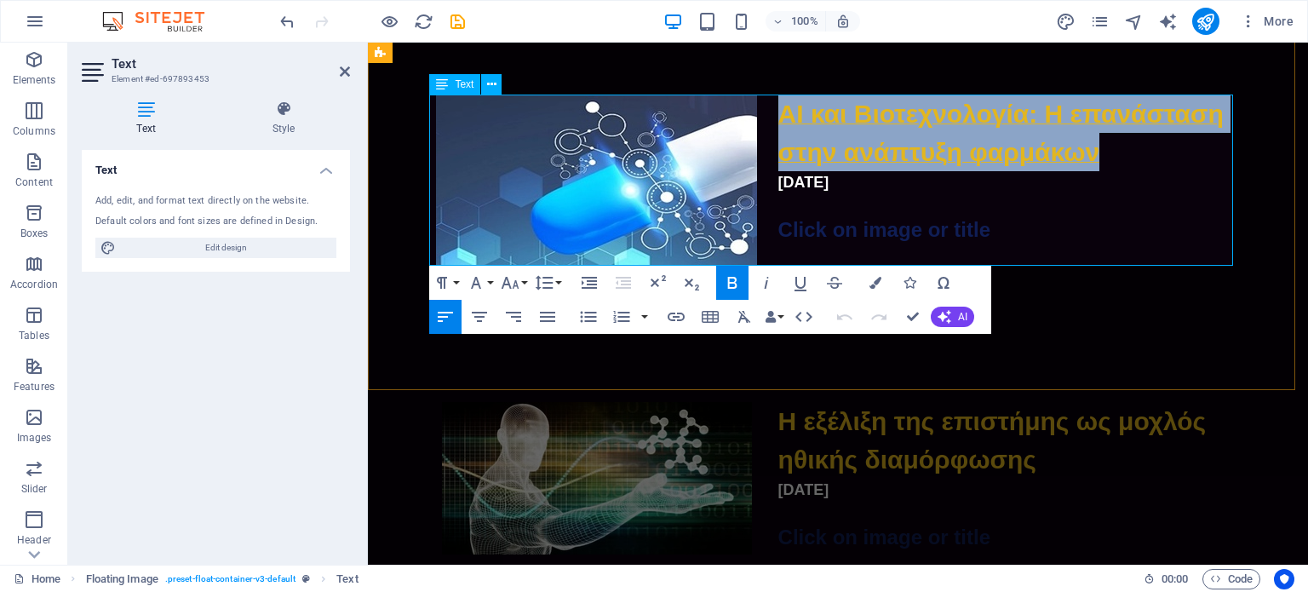
drag, startPoint x: 1097, startPoint y: 155, endPoint x: 778, endPoint y: 118, distance: 321.4
click at [778, 118] on p "ΑΙ και Βιοτεχνολογία: Η επανάσταση στην ανάπτυξη φαρμάκων" at bounding box center [838, 133] width 804 height 77
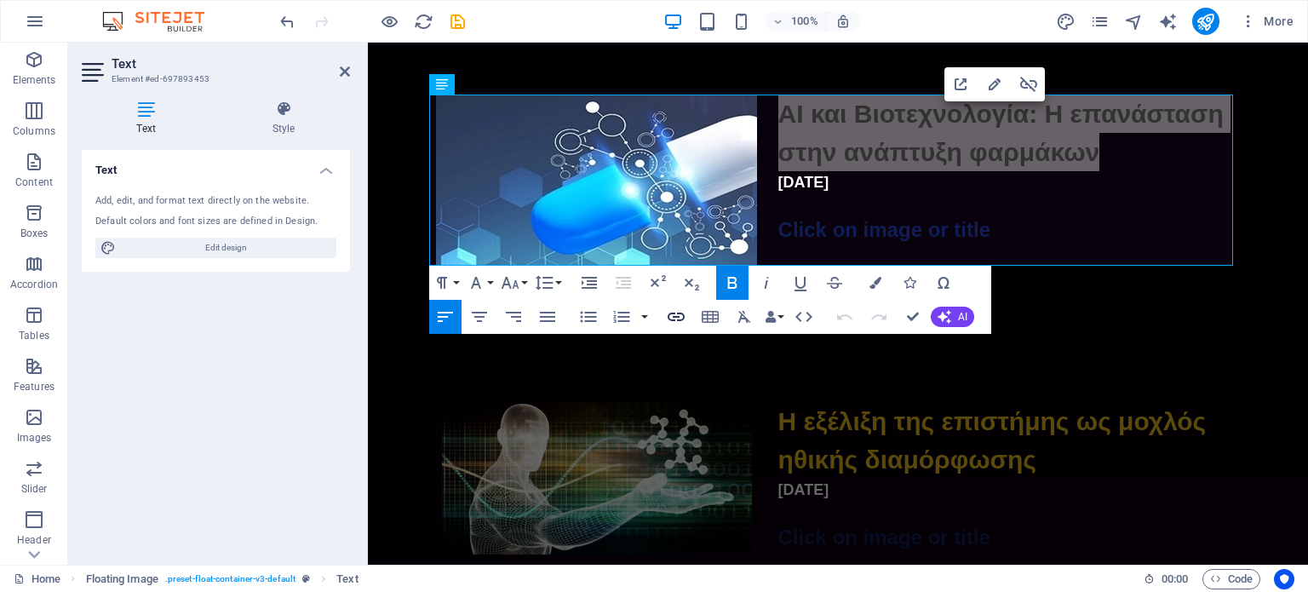
click at [671, 323] on icon "button" at bounding box center [676, 317] width 20 height 20
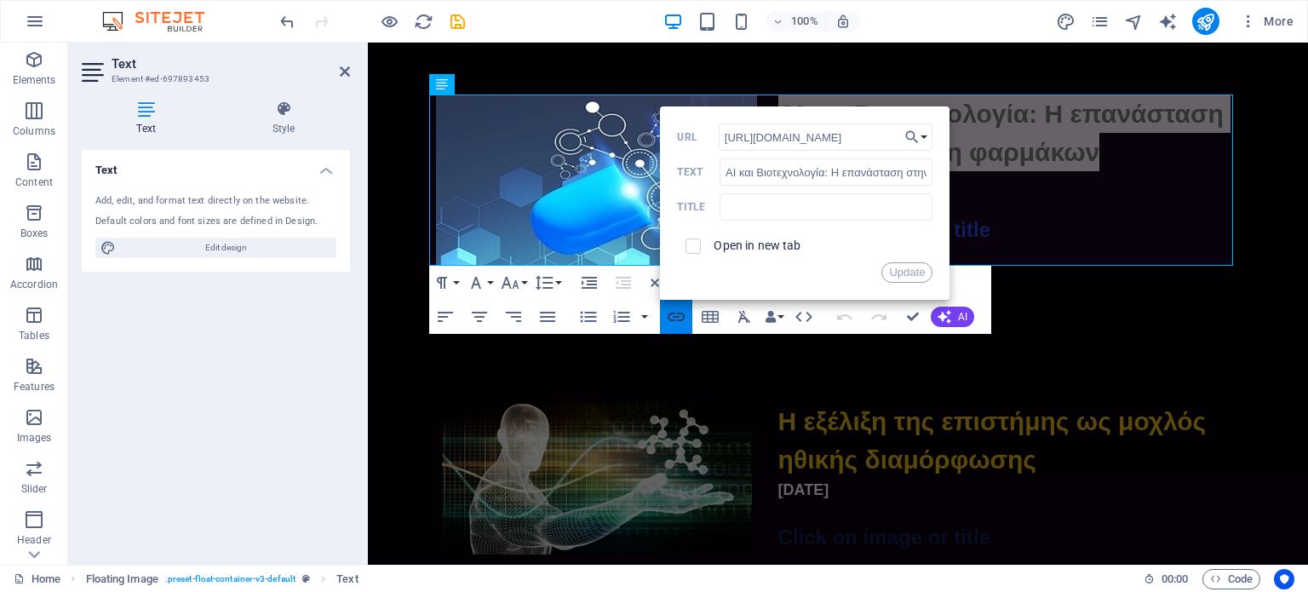
scroll to position [0, 279]
click at [766, 142] on input "[URL][DOMAIN_NAME]" at bounding box center [826, 136] width 215 height 27
click at [914, 278] on button "Update" at bounding box center [906, 272] width 51 height 20
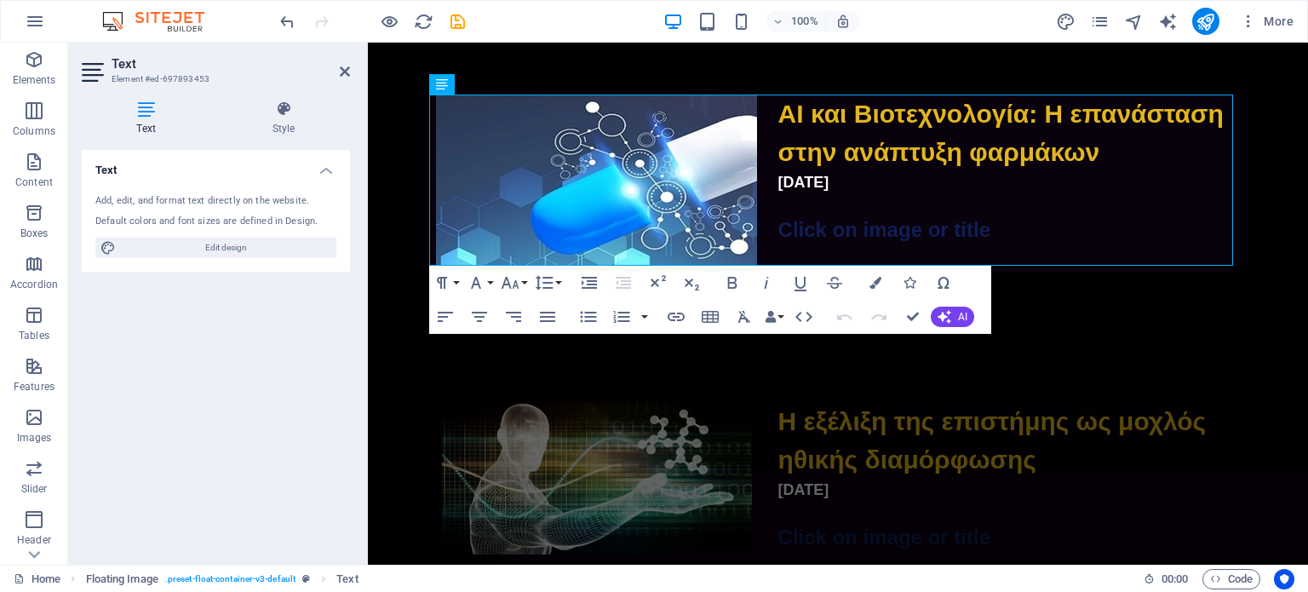
scroll to position [0, 0]
click at [859, 204] on p at bounding box center [838, 204] width 804 height 20
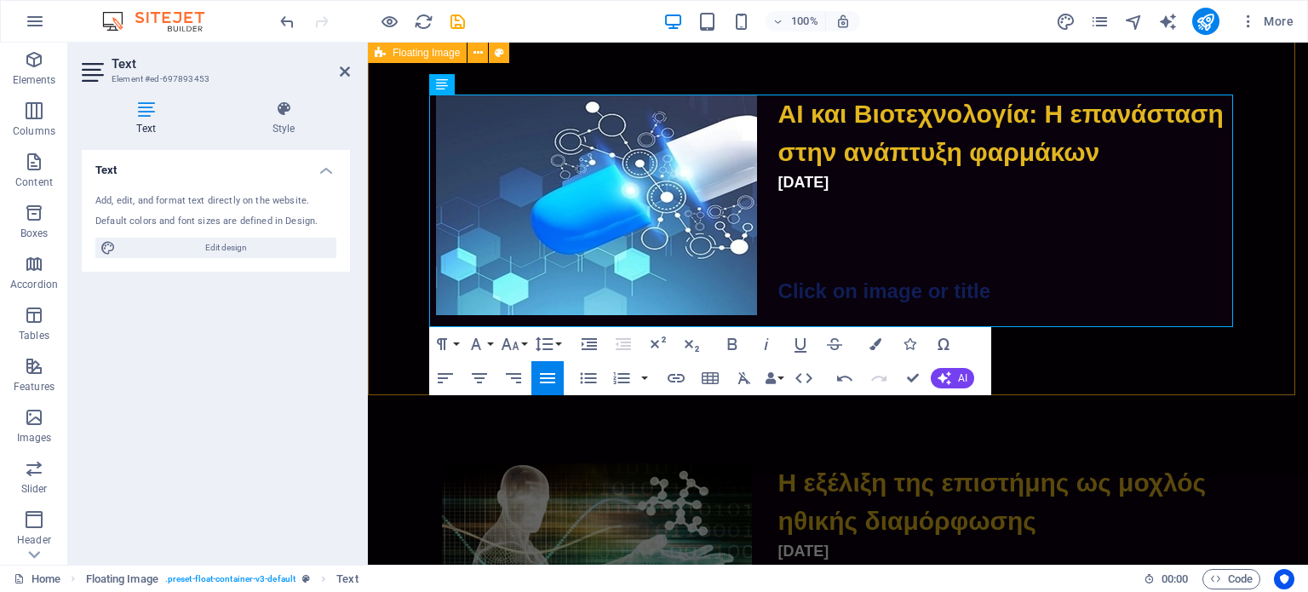
click at [1138, 357] on div "ΑΙ και Βιοτεχνολογία: Η επανάσταση στην ανάπτυξη φαρμάκων [DATE] Click on image…" at bounding box center [838, 210] width 940 height 369
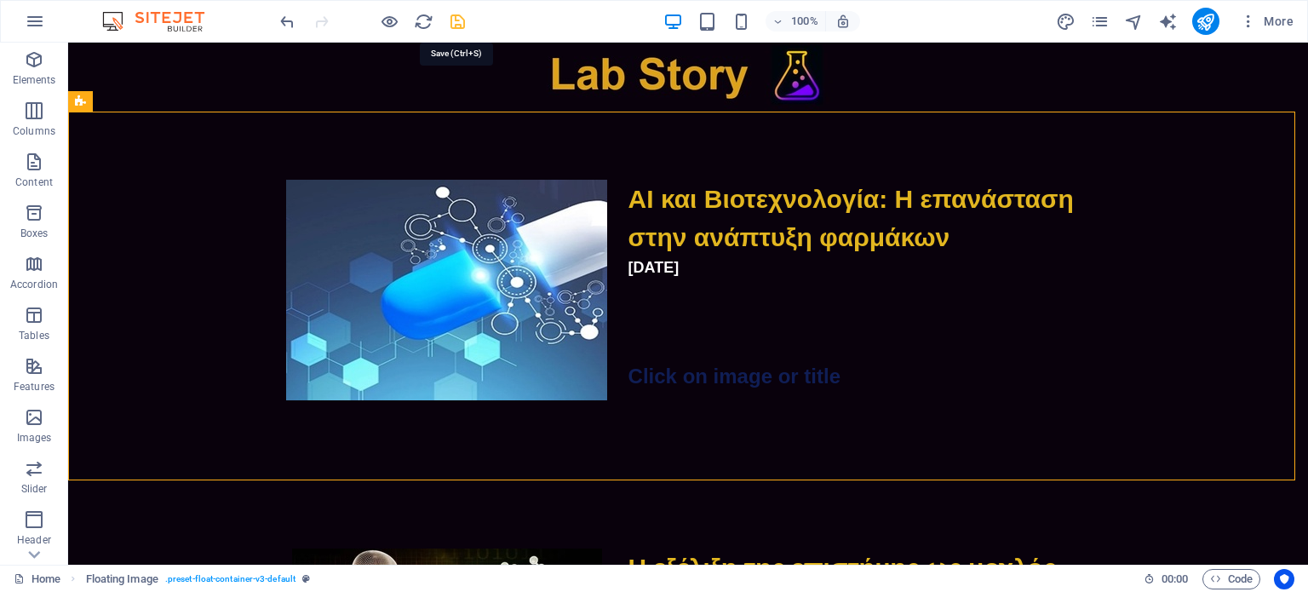
click at [457, 23] on icon "save" at bounding box center [458, 22] width 20 height 20
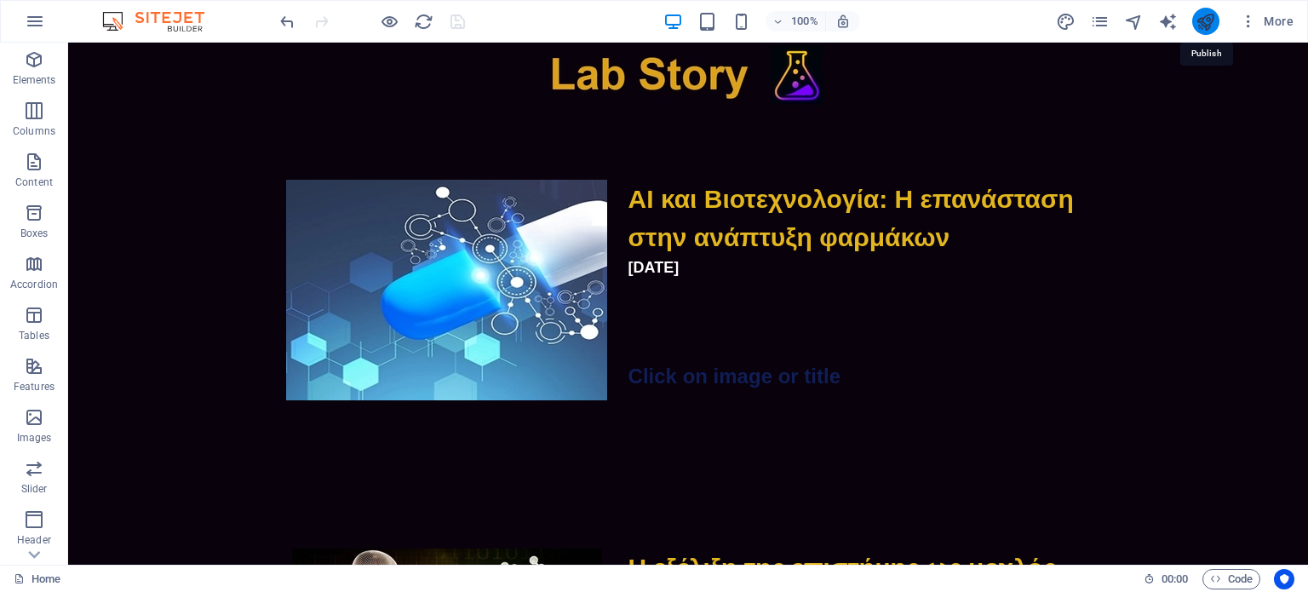
click at [1208, 23] on icon "publish" at bounding box center [1206, 22] width 20 height 20
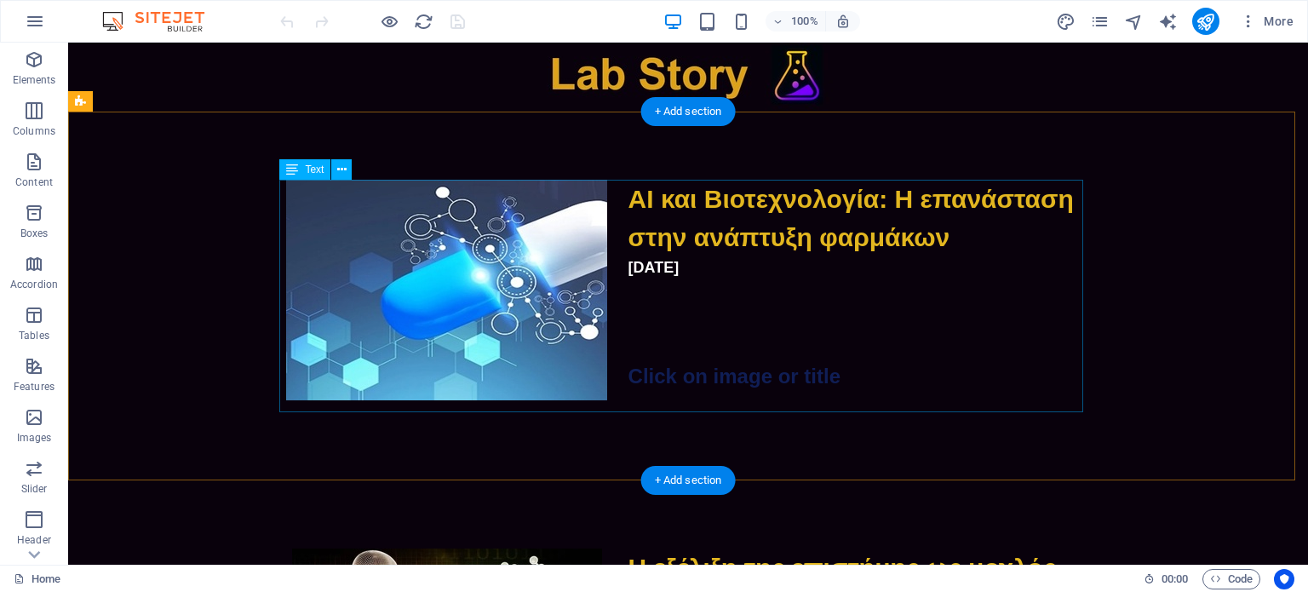
click at [766, 299] on div "ΑΙ και Βιοτεχνολογία: Η επανάσταση στην ανάπτυξη φαρμάκων [DATE] Click on image…" at bounding box center [688, 296] width 804 height 232
click at [753, 236] on div "ΑΙ και Βιοτεχνολογία: Η επανάσταση στην ανάπτυξη φαρμάκων [DATE] Click on image…" at bounding box center [688, 296] width 804 height 232
click at [770, 241] on div "ΑΙ και Βιοτεχνολογία: Η επανάσταση στην ανάπτυξη φαρμάκων [DATE] Click on image…" at bounding box center [688, 296] width 804 height 232
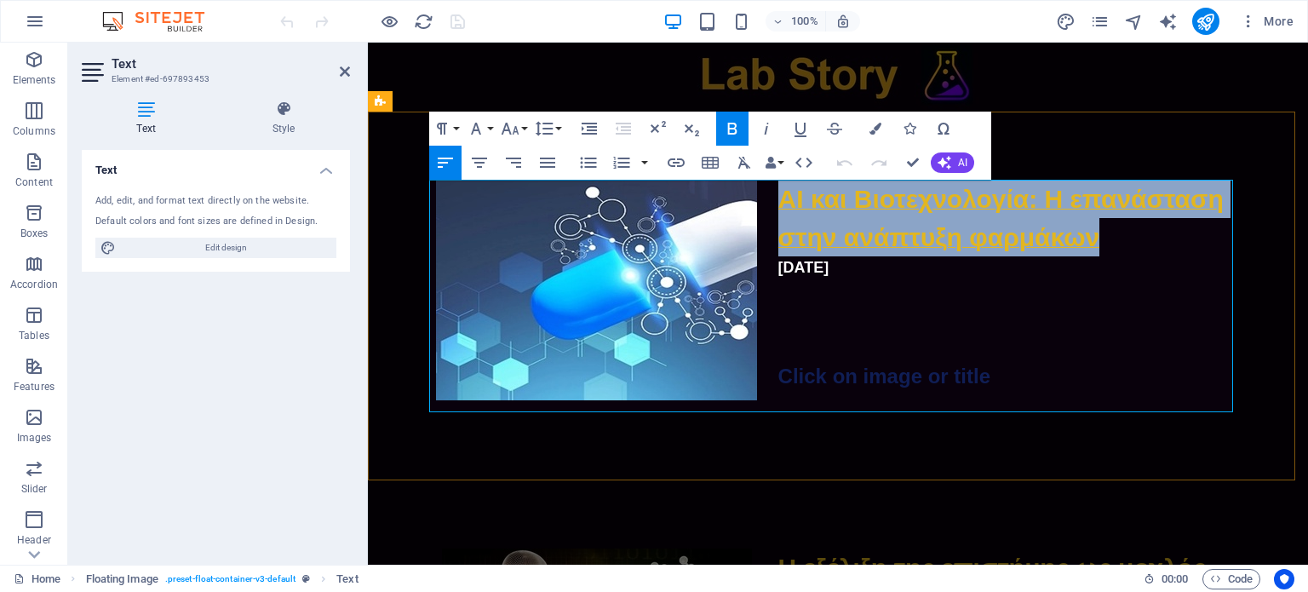
drag, startPoint x: 1101, startPoint y: 244, endPoint x: 776, endPoint y: 200, distance: 328.3
click at [776, 200] on p "ΑΙ και Βιοτεχνολογία: Η επανάσταση στην ανάπτυξη φαρμάκων" at bounding box center [838, 218] width 804 height 77
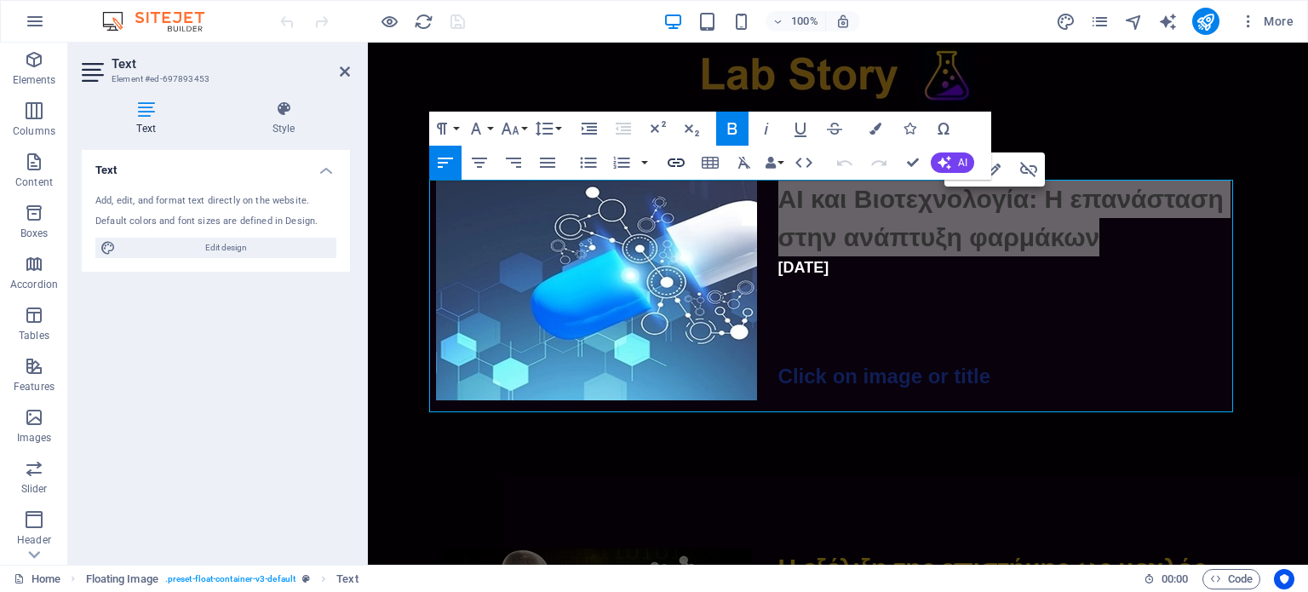
click at [681, 164] on icon "button" at bounding box center [676, 162] width 20 height 20
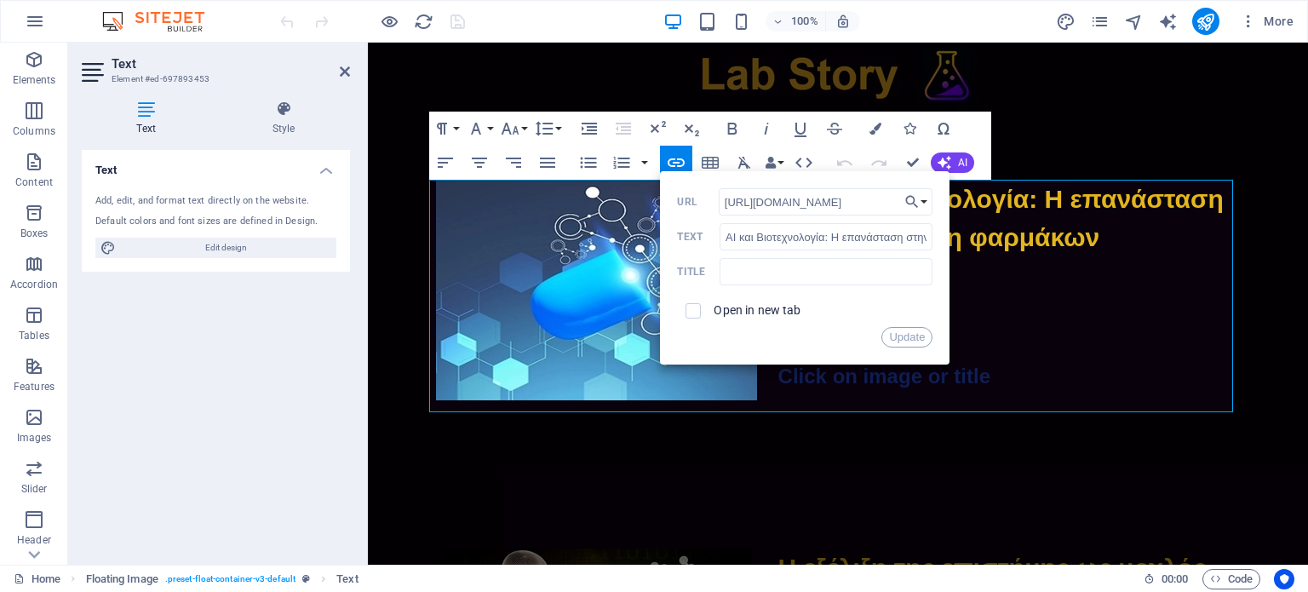
scroll to position [0, 279]
click at [763, 209] on input "[URL][DOMAIN_NAME]" at bounding box center [826, 201] width 215 height 27
type input "https://drive.google.com/file/d/1YBKZ9Eg3HZ419K67NkJvhkuwugAGC6if/view"
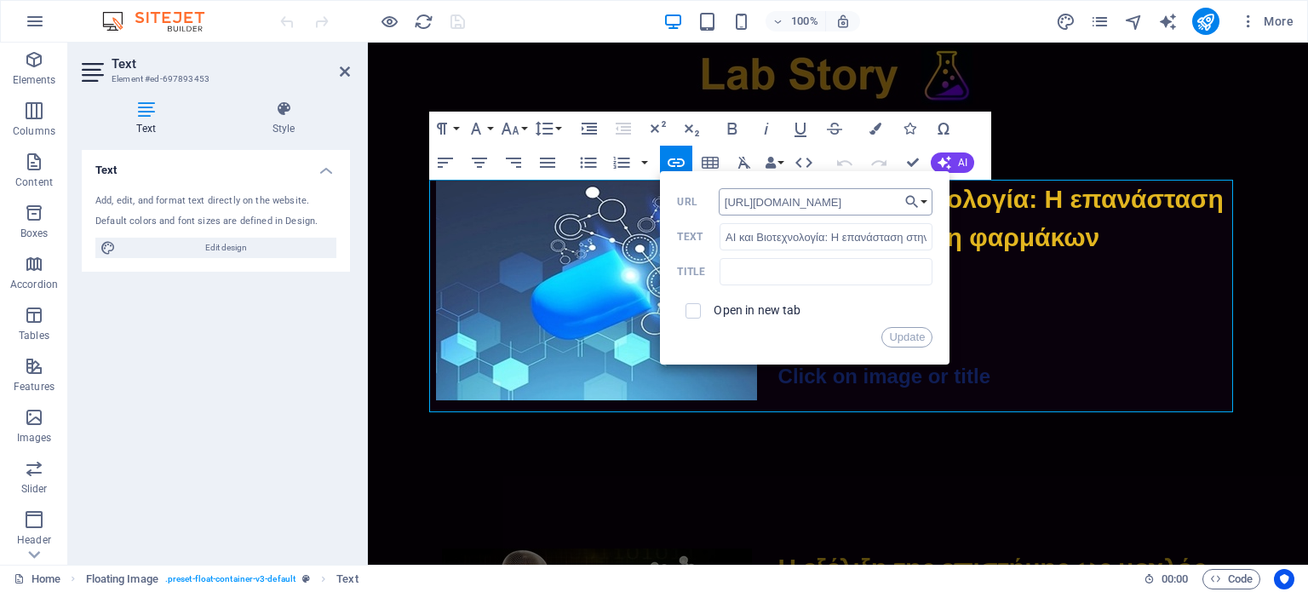
scroll to position [0, 212]
click at [906, 338] on button "Update" at bounding box center [906, 337] width 51 height 20
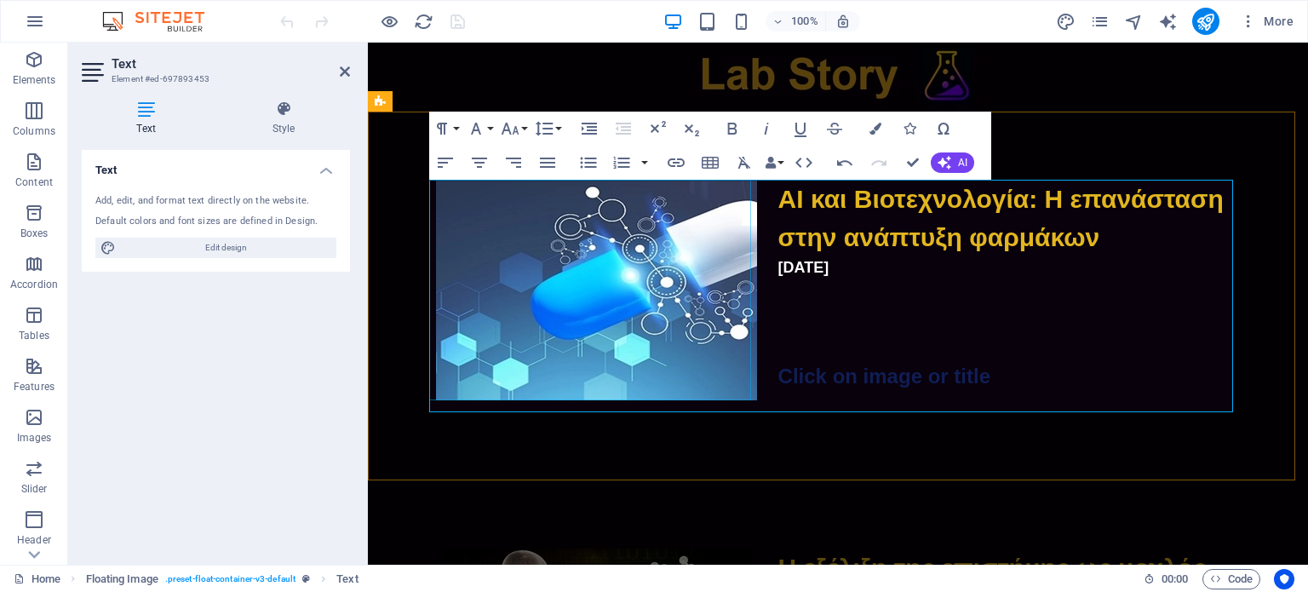
click at [622, 288] on figure at bounding box center [597, 290] width 322 height 221
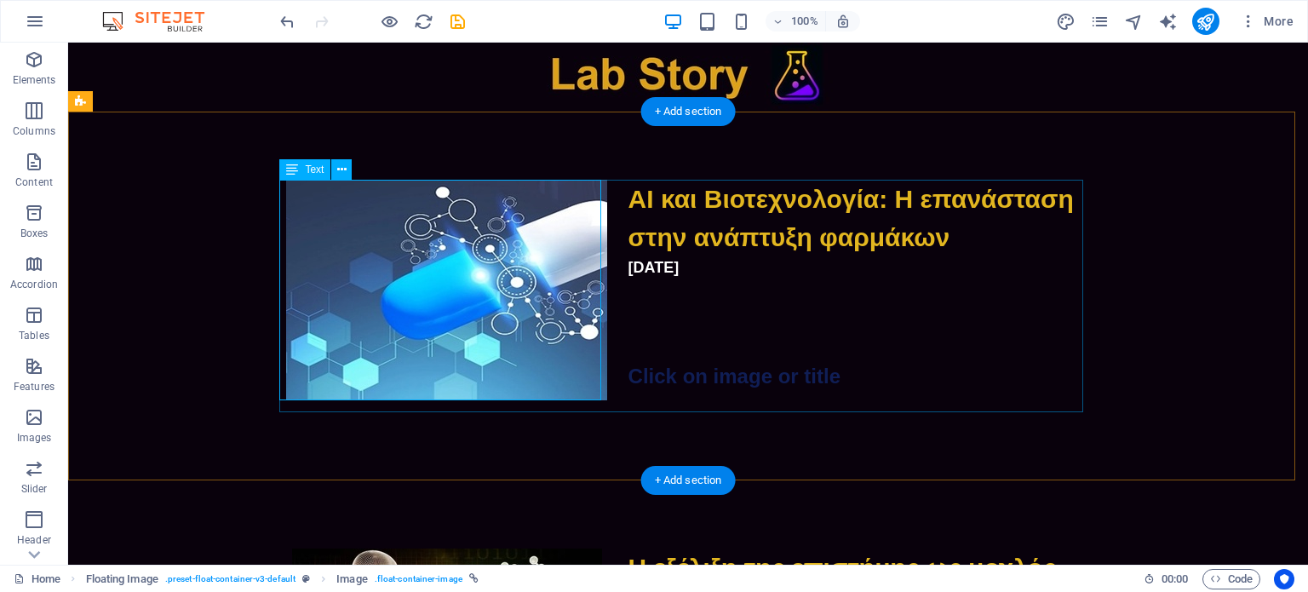
click at [623, 288] on div "ΑΙ και Βιοτεχνολογία: Η επανάσταση στην ανάπτυξη φαρμάκων [DATE] Click on image…" at bounding box center [688, 296] width 804 height 232
click at [555, 289] on figure at bounding box center [447, 290] width 322 height 221
select select "px"
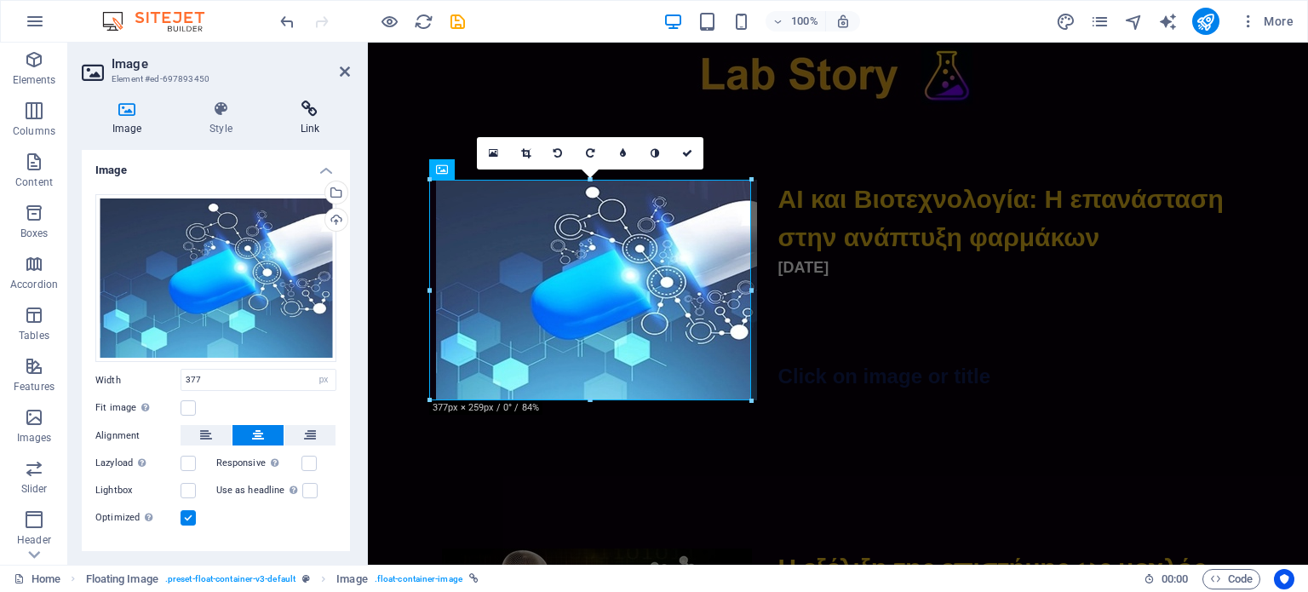
click at [312, 120] on h4 "Link" at bounding box center [310, 118] width 80 height 36
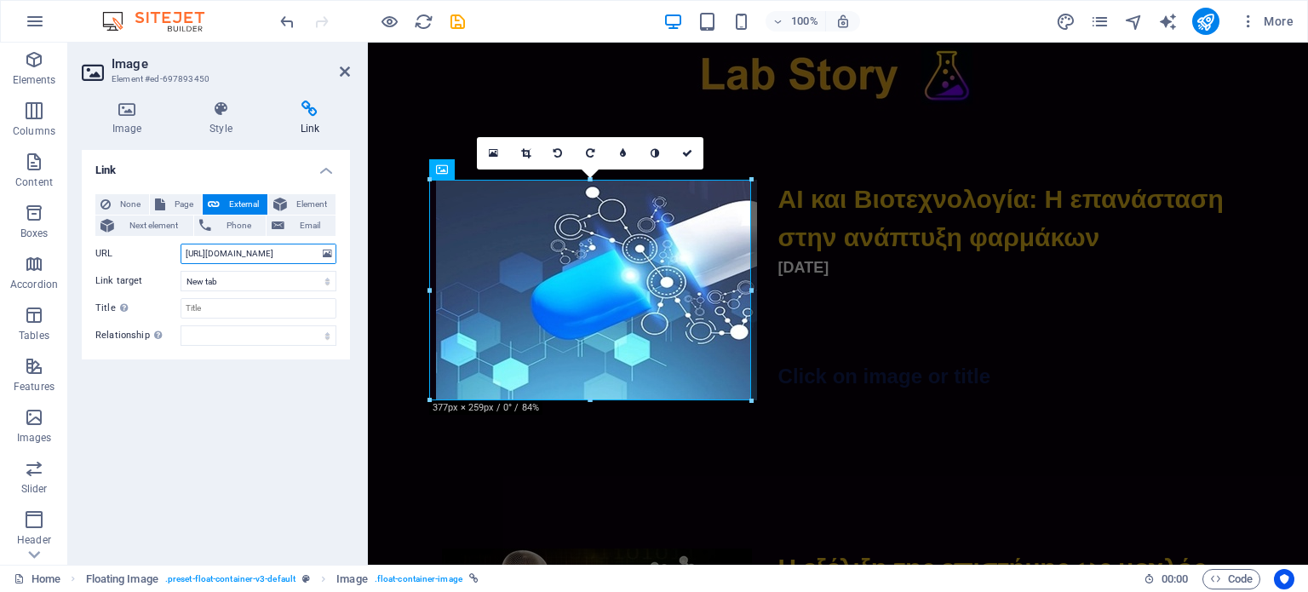
click at [250, 255] on input "[URL][DOMAIN_NAME]" at bounding box center [259, 254] width 156 height 20
paste input "text"
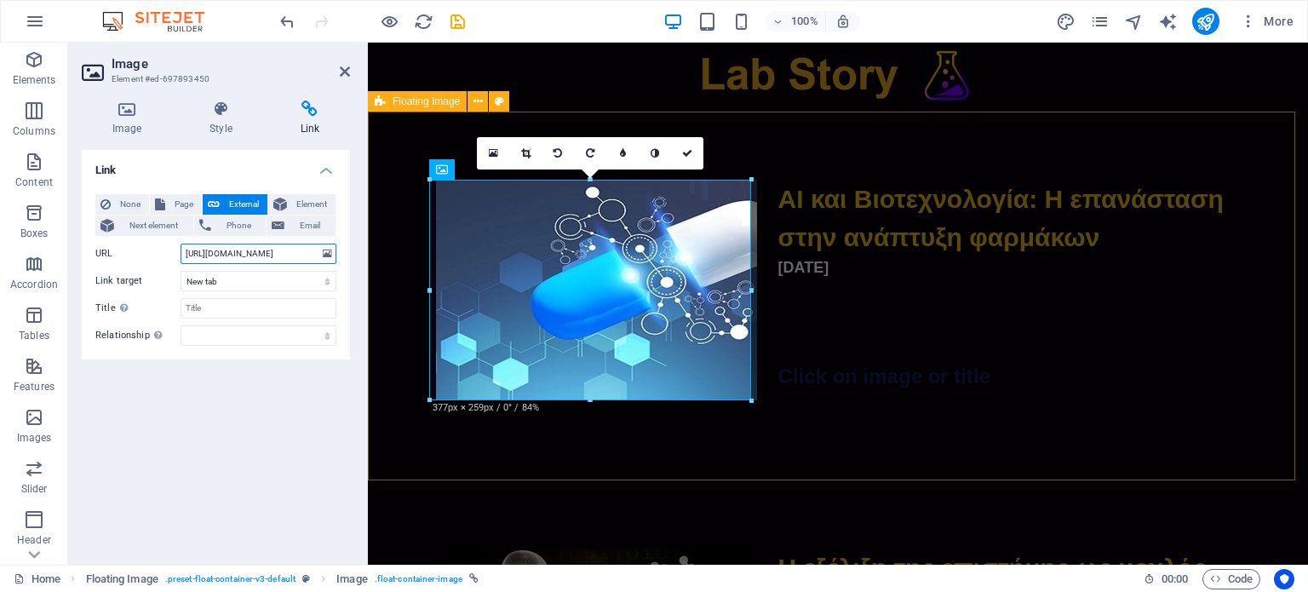
type input "https://drive.google.com/file/d/1YBKZ9Eg3HZ419K67NkJvhkuwugAGC6if/view"
click at [410, 443] on div "ΑΙ και Βιοτεχνολογία: Η επανάσταση στην ανάπτυξη φαρμάκων [DATE] Click on image…" at bounding box center [838, 296] width 940 height 369
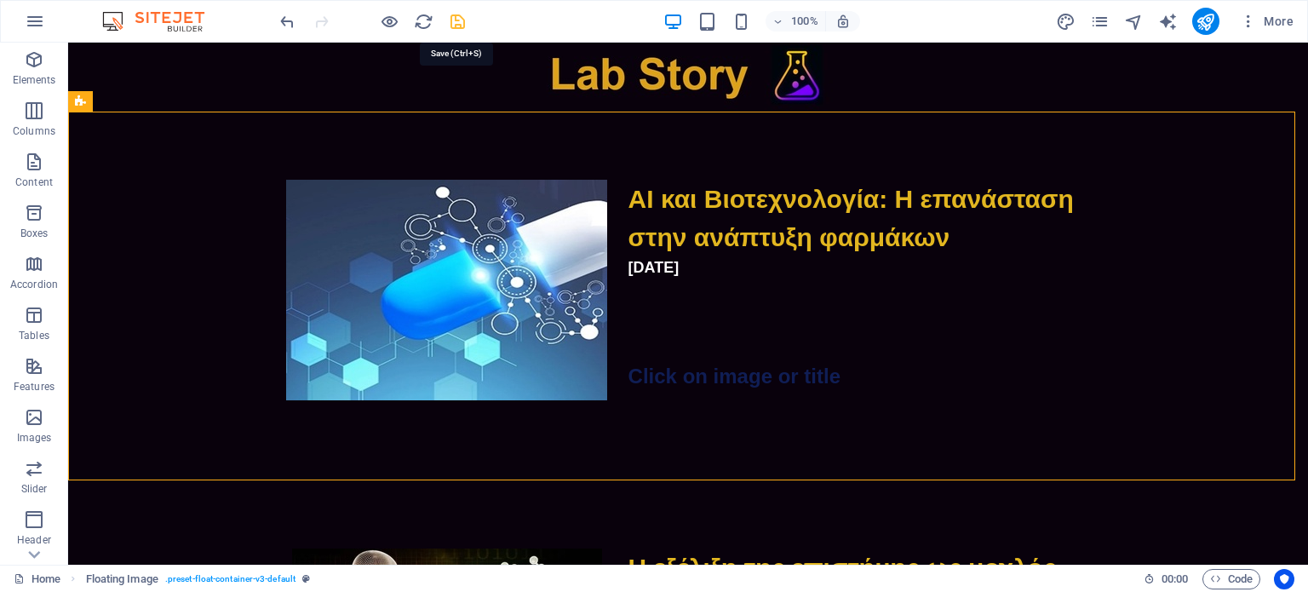
click at [461, 22] on icon "save" at bounding box center [458, 22] width 20 height 20
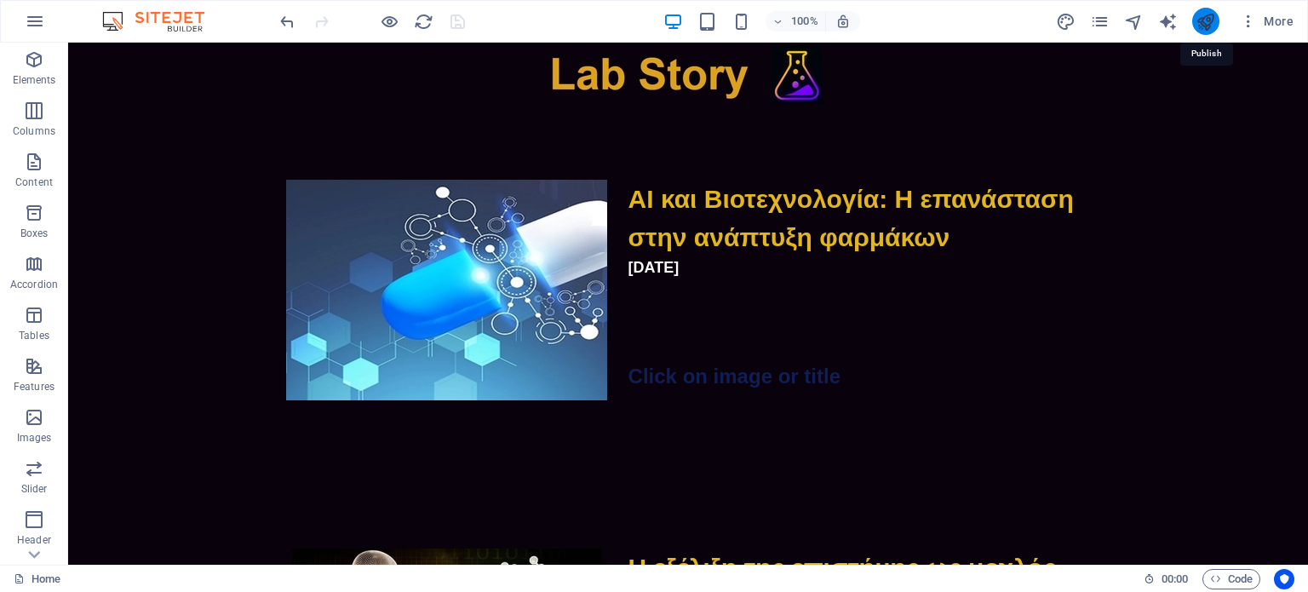
click at [1210, 23] on icon "publish" at bounding box center [1206, 22] width 20 height 20
